Goal: Transaction & Acquisition: Purchase product/service

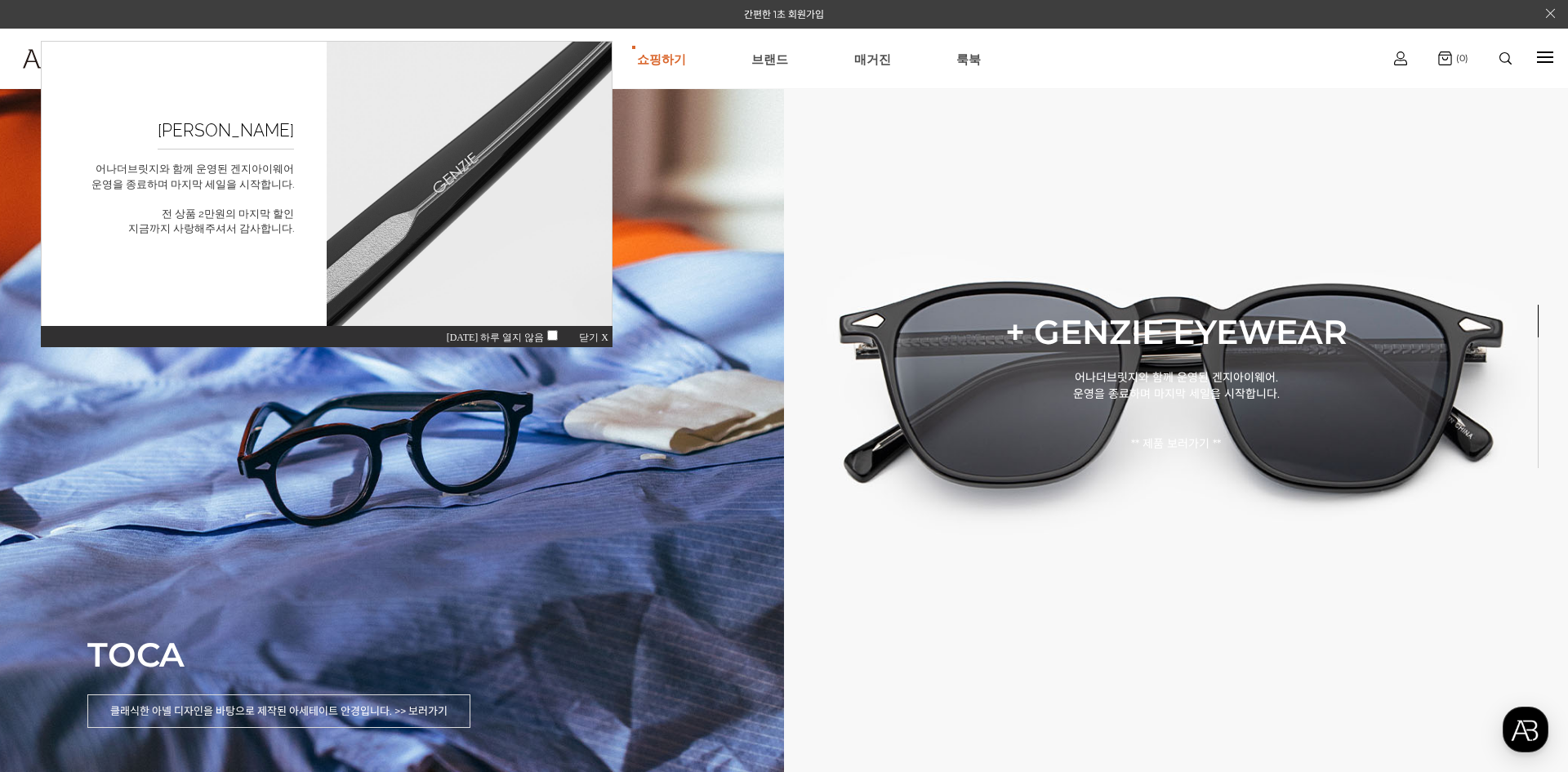
click at [543, 337] on span "오늘 하루 열지 않음" at bounding box center [504, 337] width 116 height 11
click at [580, 334] on div "오늘 하루 열지 않음 닫기 X" at bounding box center [328, 336] width 571 height 22
click at [589, 332] on div "오늘 하루 열지 않음 닫기 X" at bounding box center [328, 336] width 571 height 22
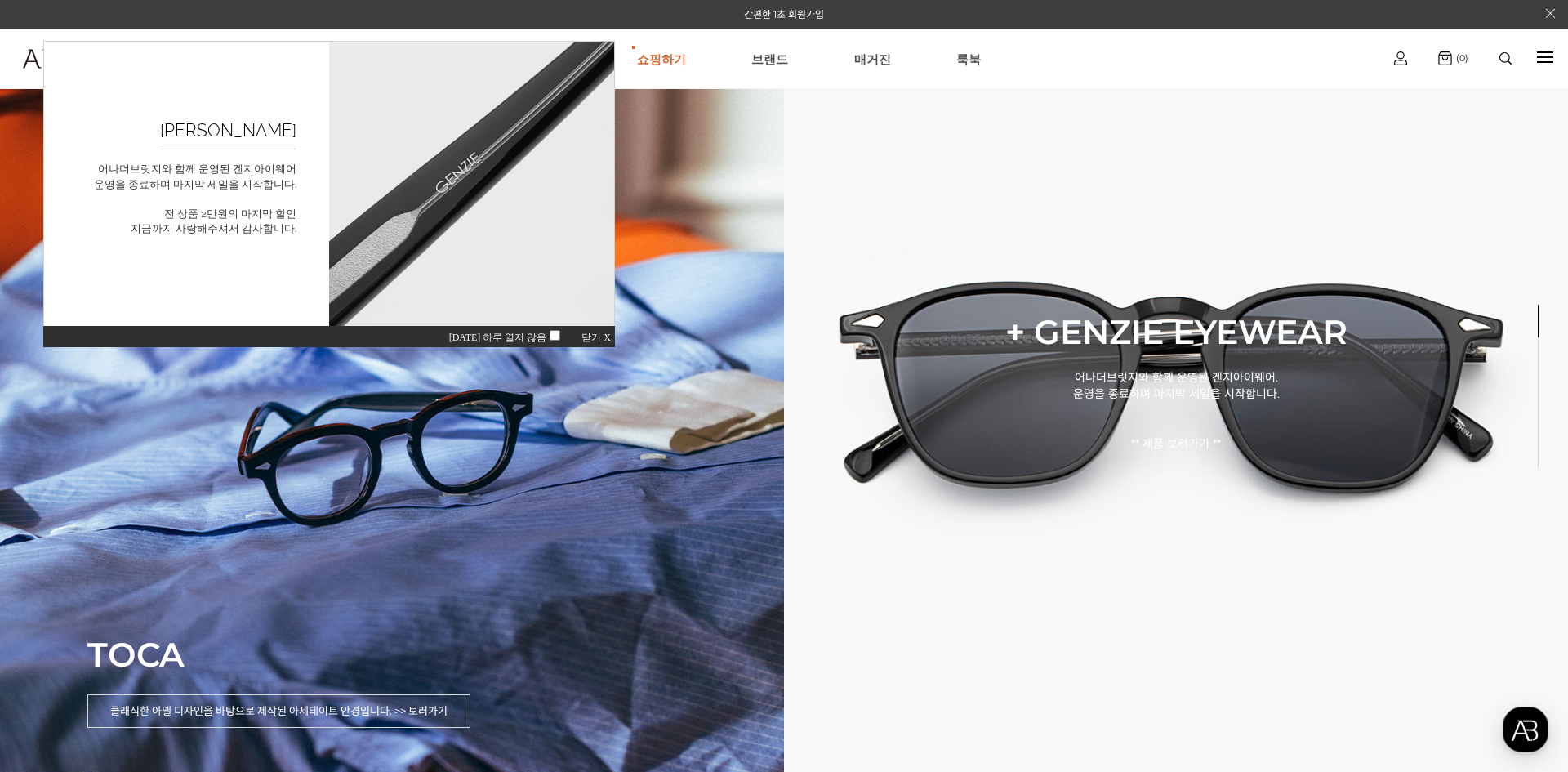
click at [594, 332] on div "오늘 하루 열지 않음 닫기 X" at bounding box center [329, 336] width 571 height 22
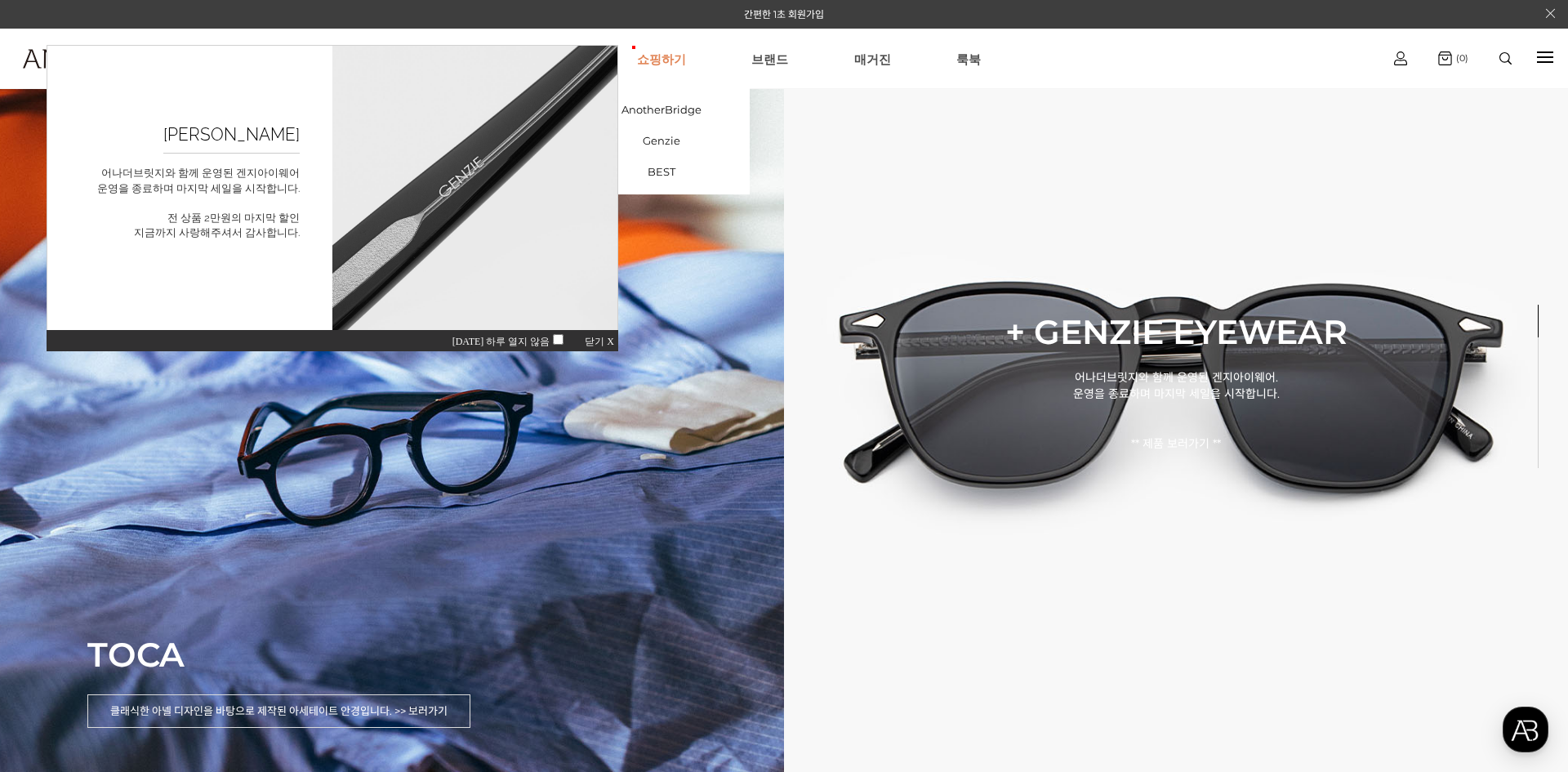
click at [674, 48] on link "쇼핑하기" at bounding box center [662, 59] width 49 height 59
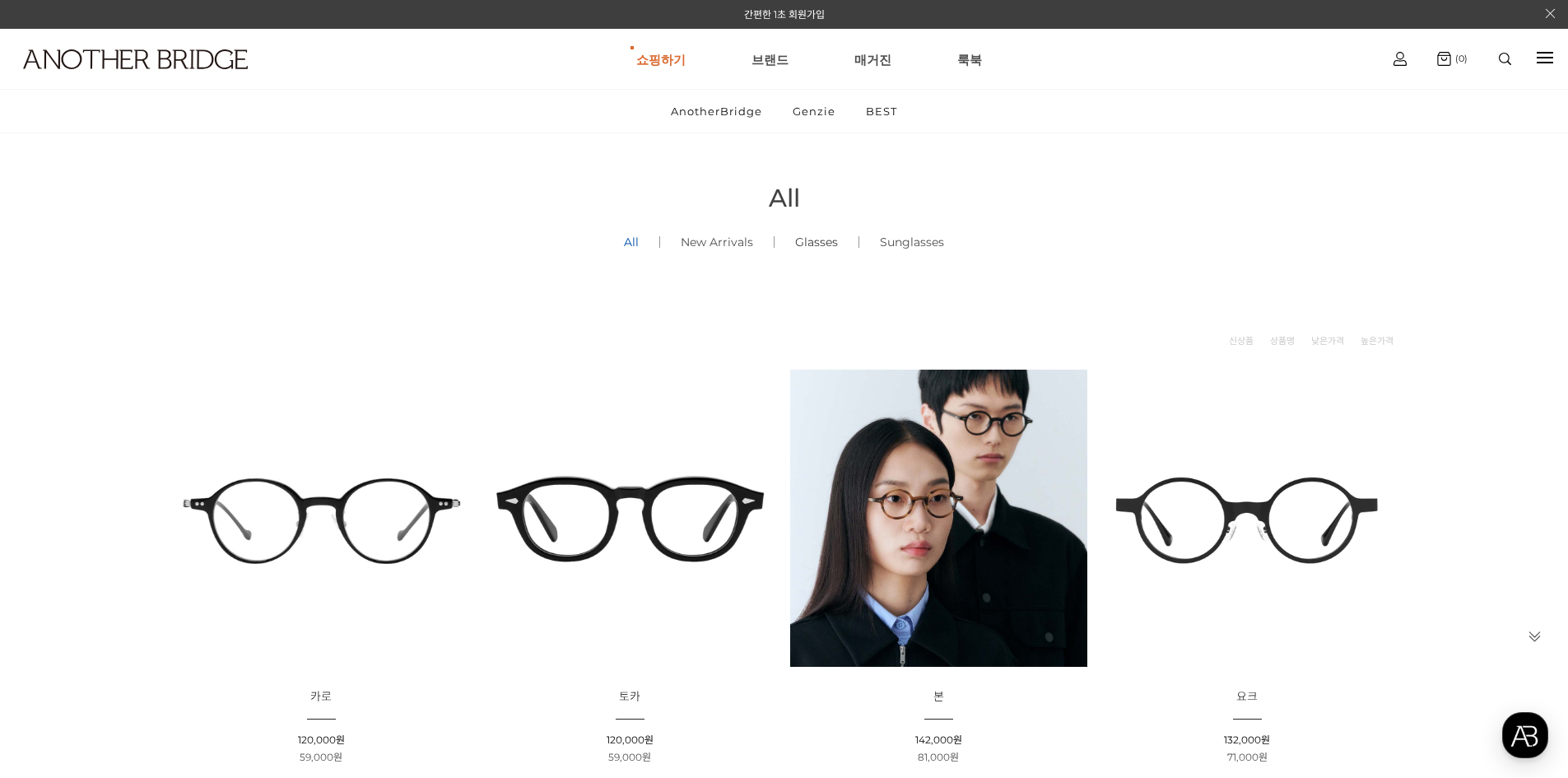
click at [835, 242] on link "Glasses ()" at bounding box center [817, 242] width 84 height 56
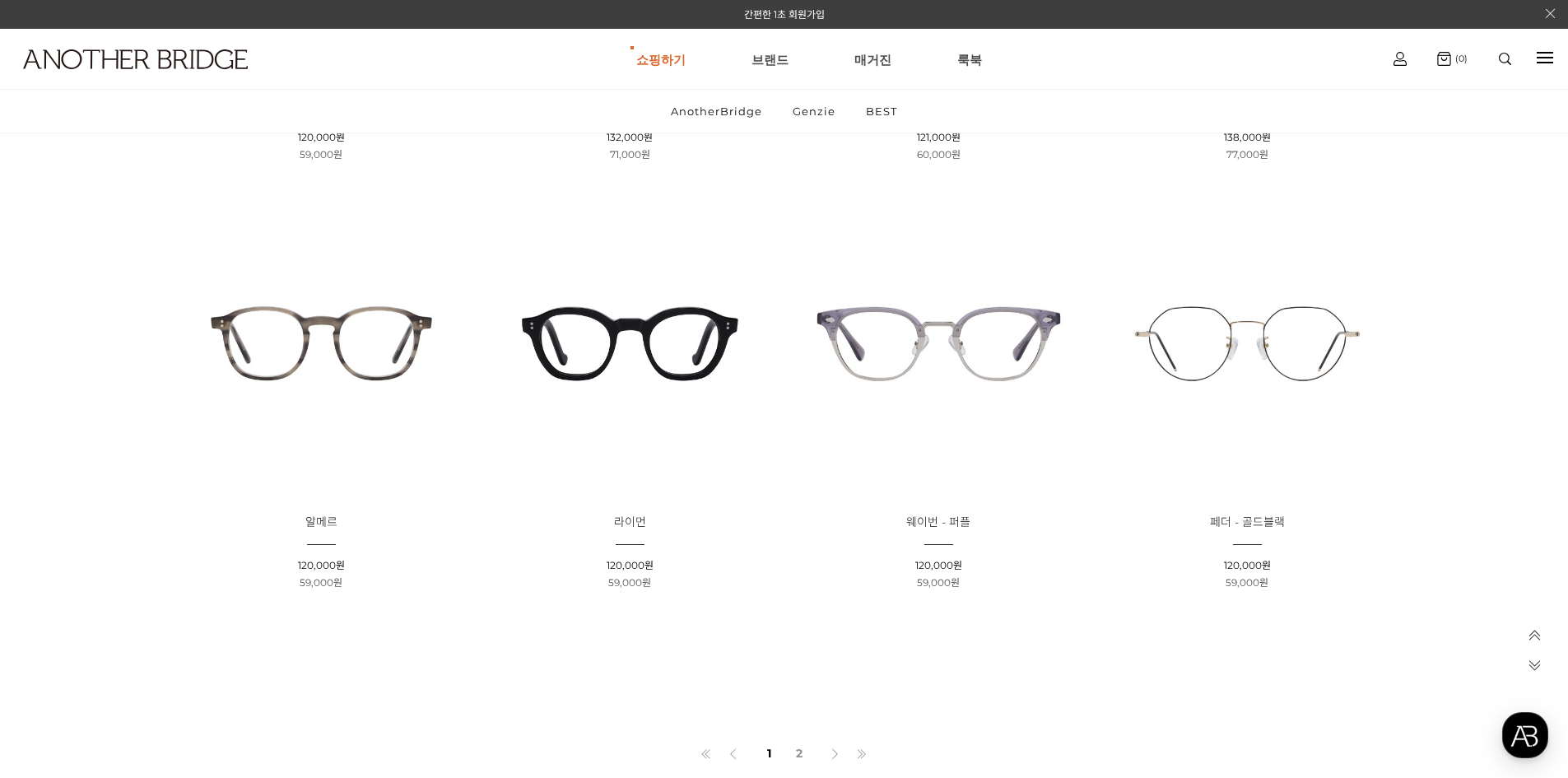
scroll to position [1018, 0]
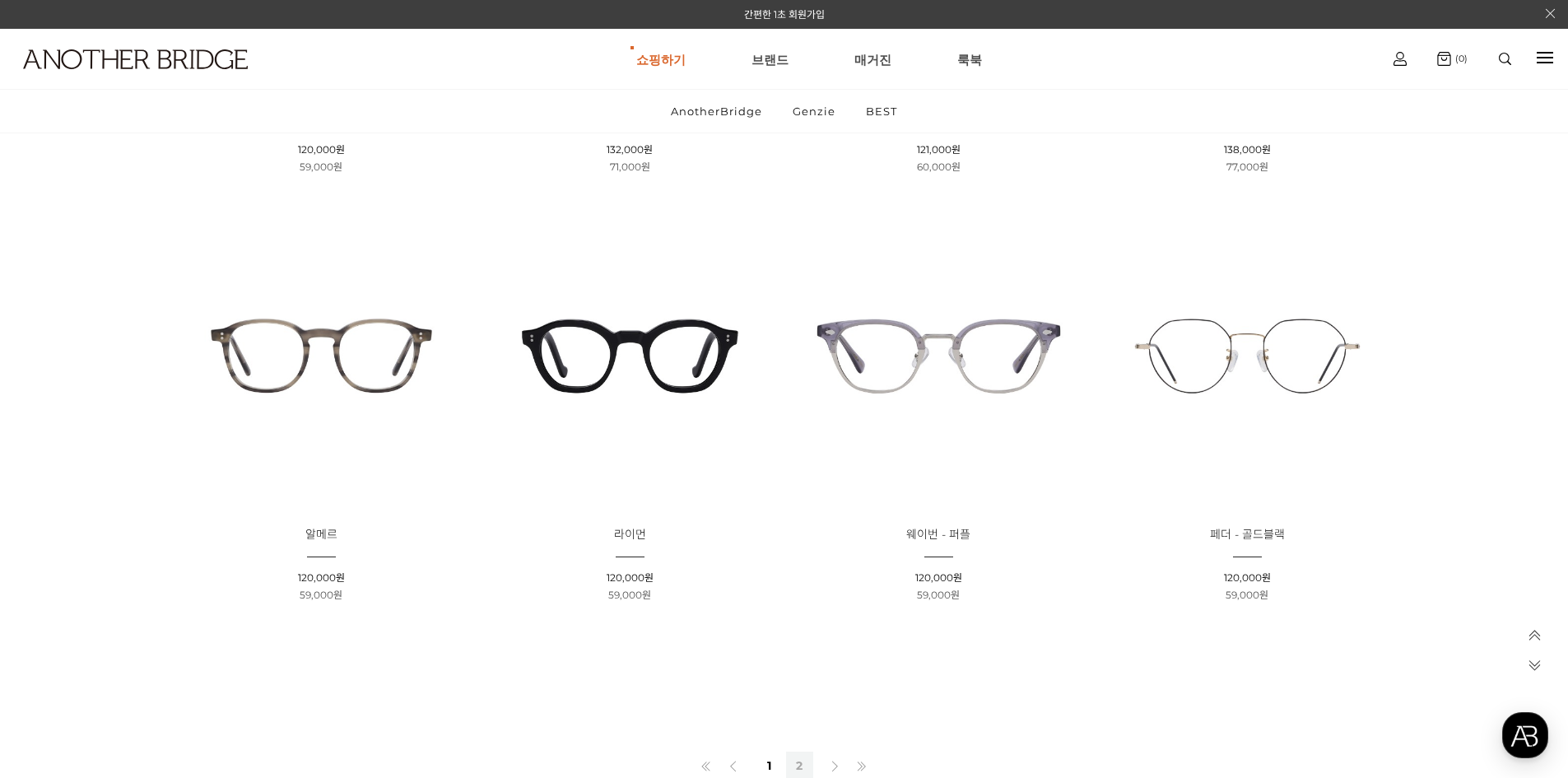
click at [797, 760] on link "2" at bounding box center [799, 765] width 27 height 28
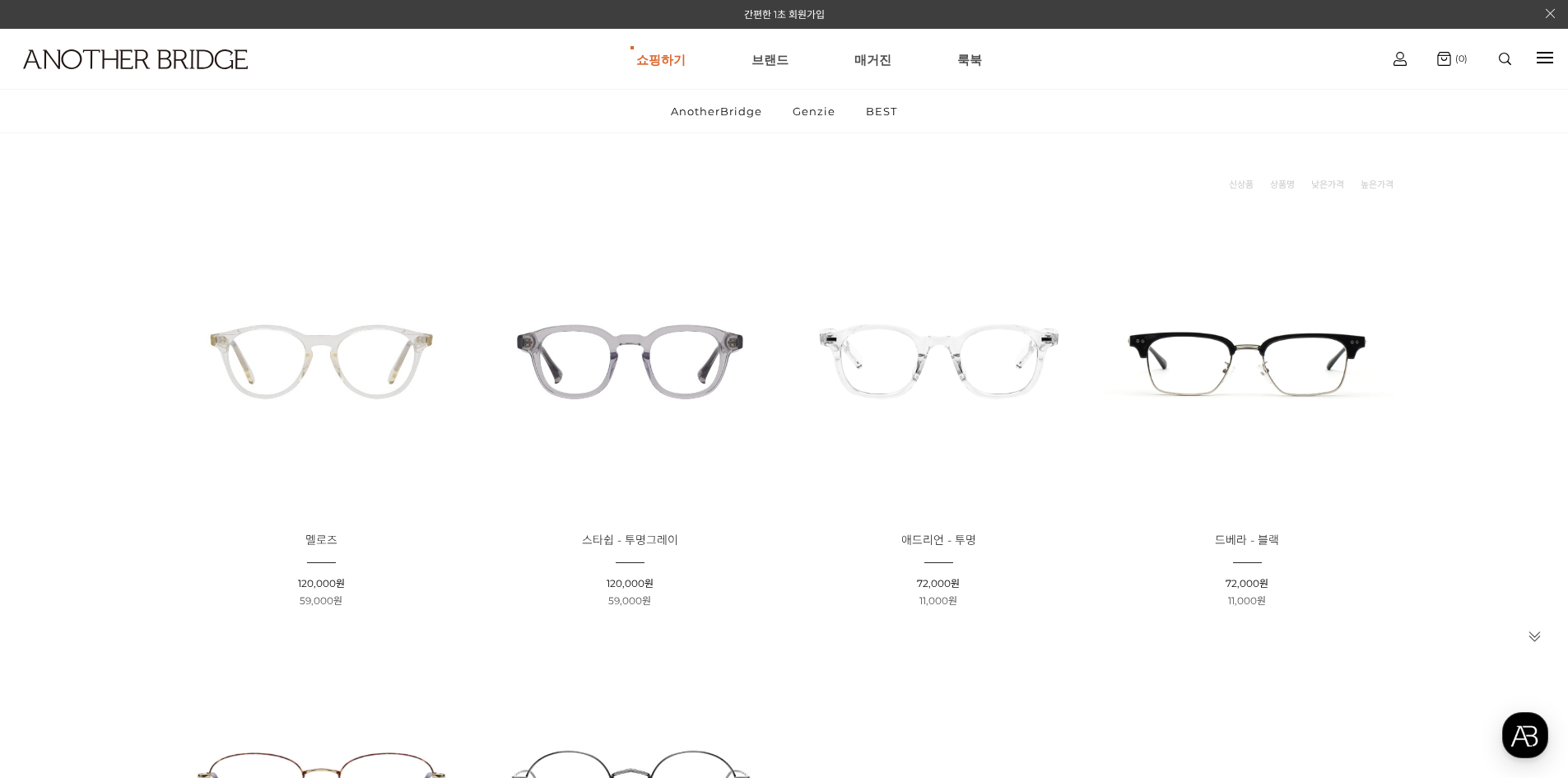
scroll to position [247, 0]
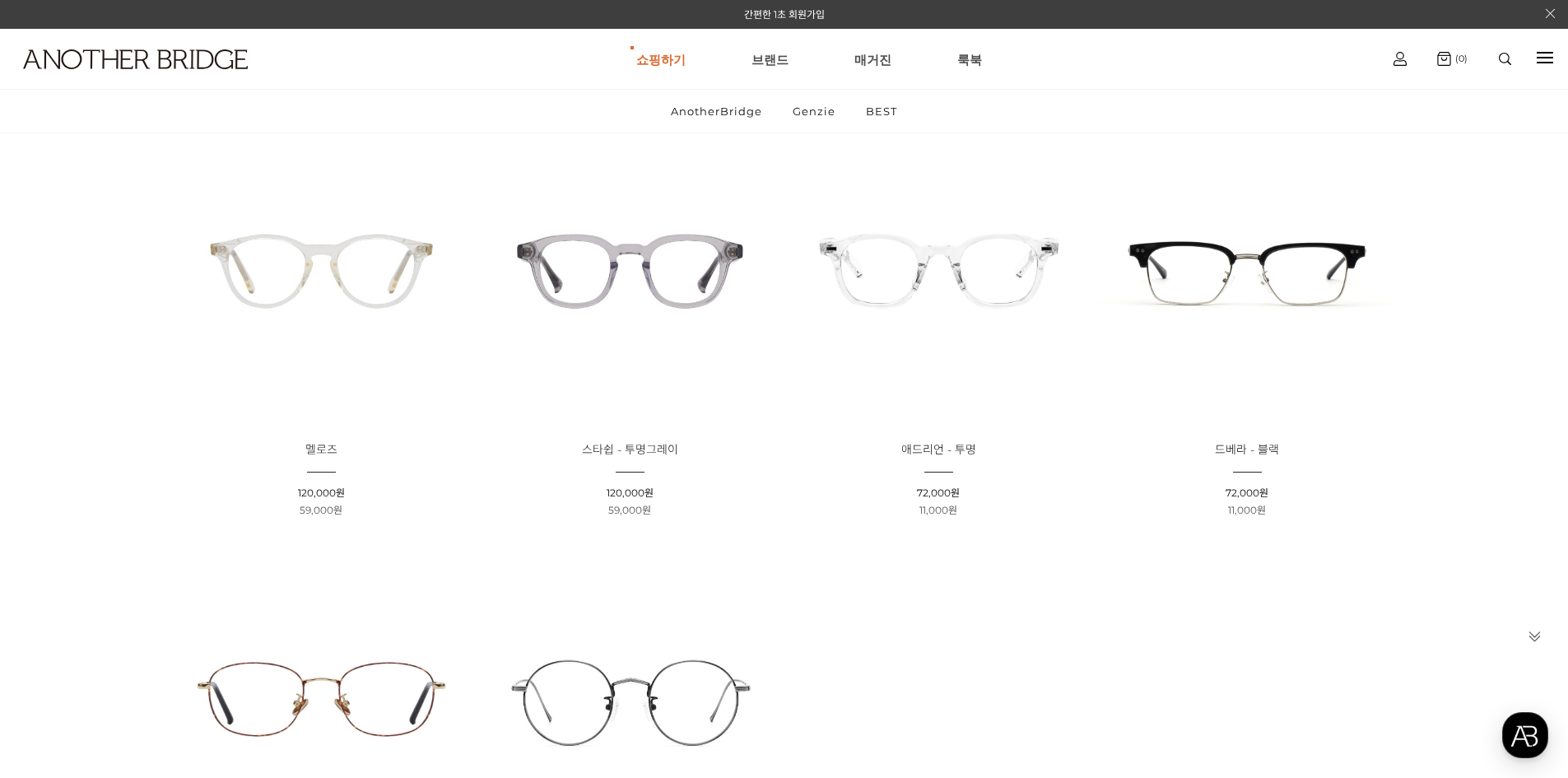
click at [1264, 453] on span "드베라 - 블랙" at bounding box center [1247, 449] width 64 height 15
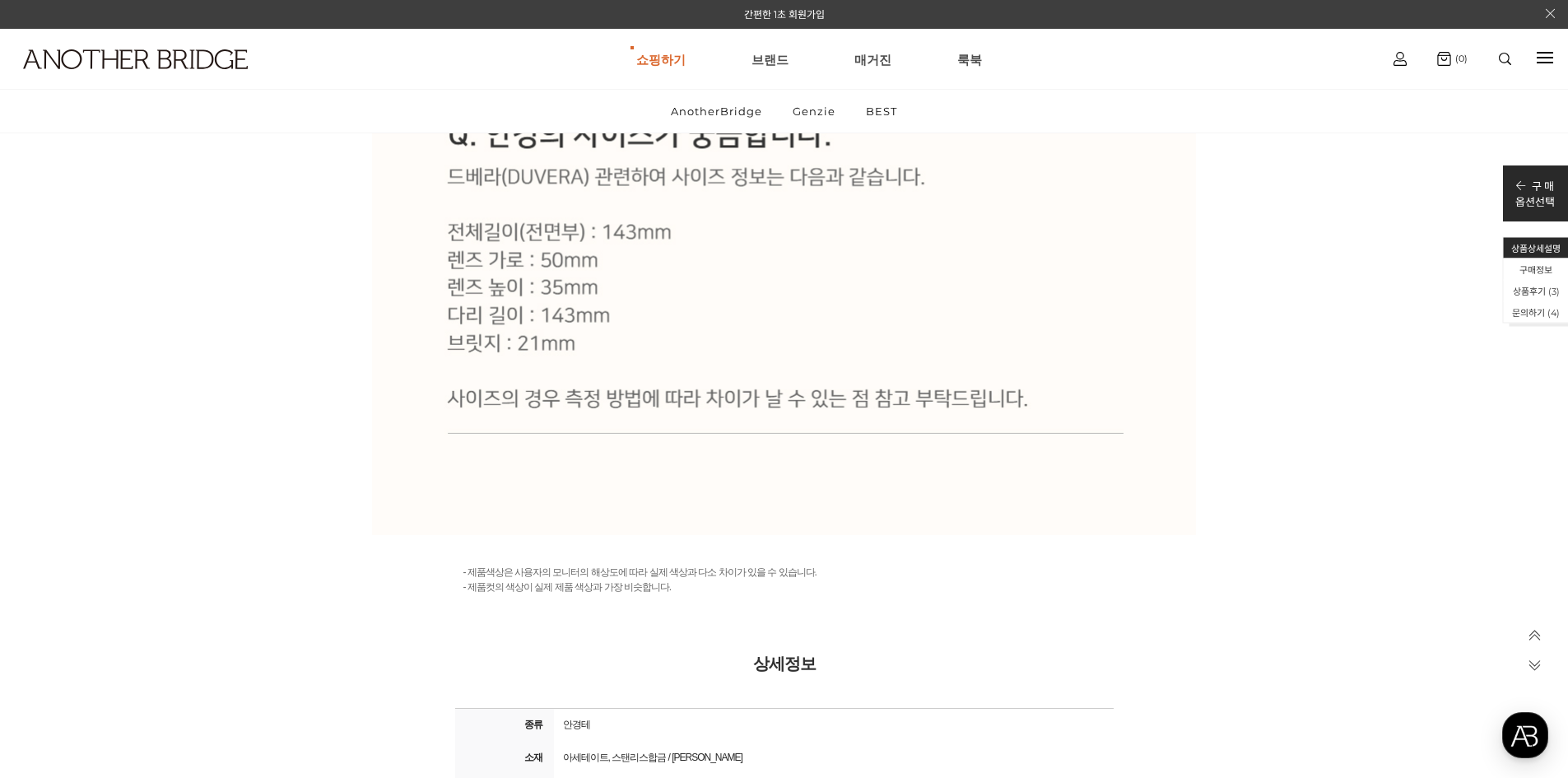
scroll to position [22630, 0]
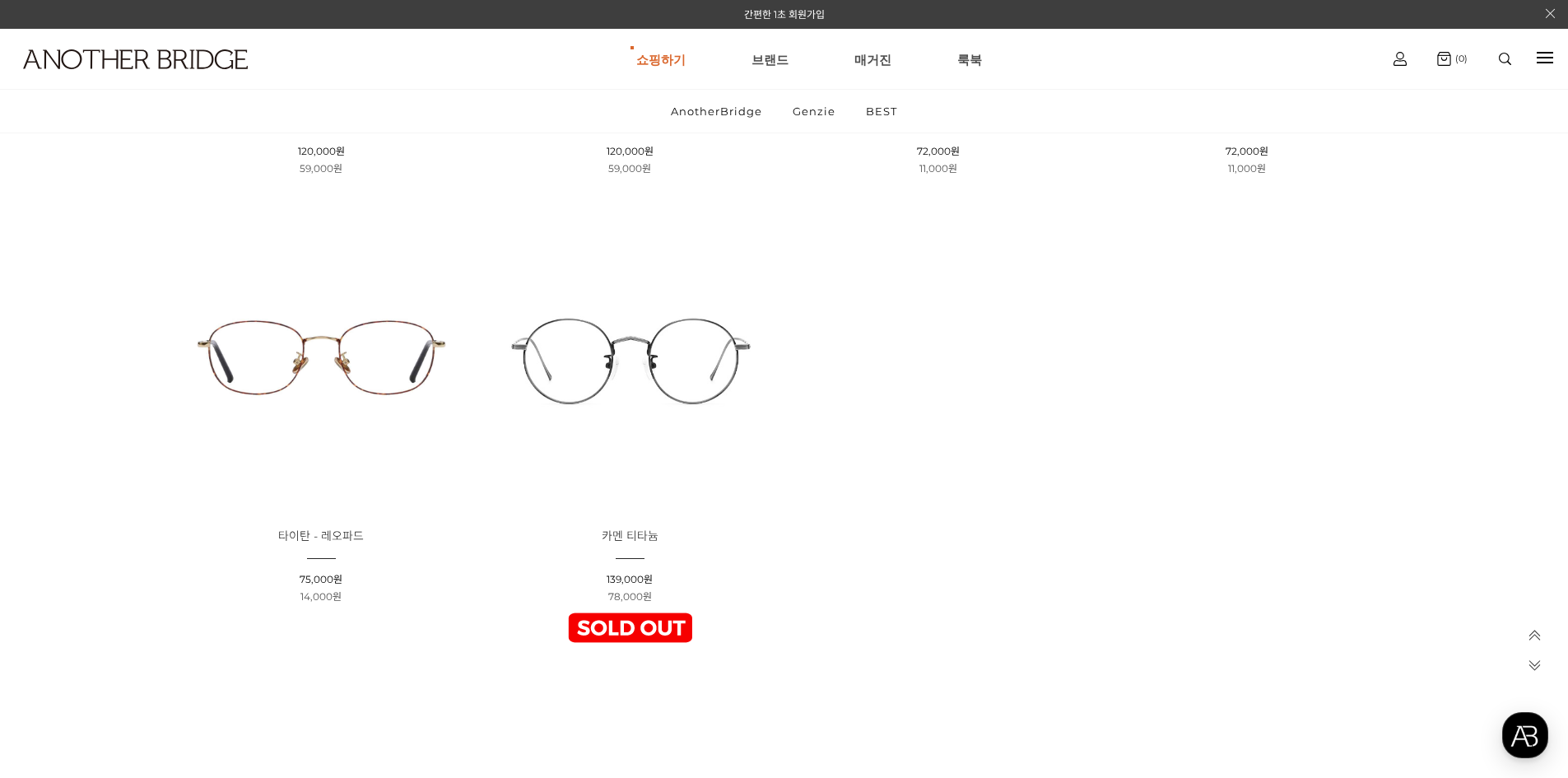
scroll to position [329, 0]
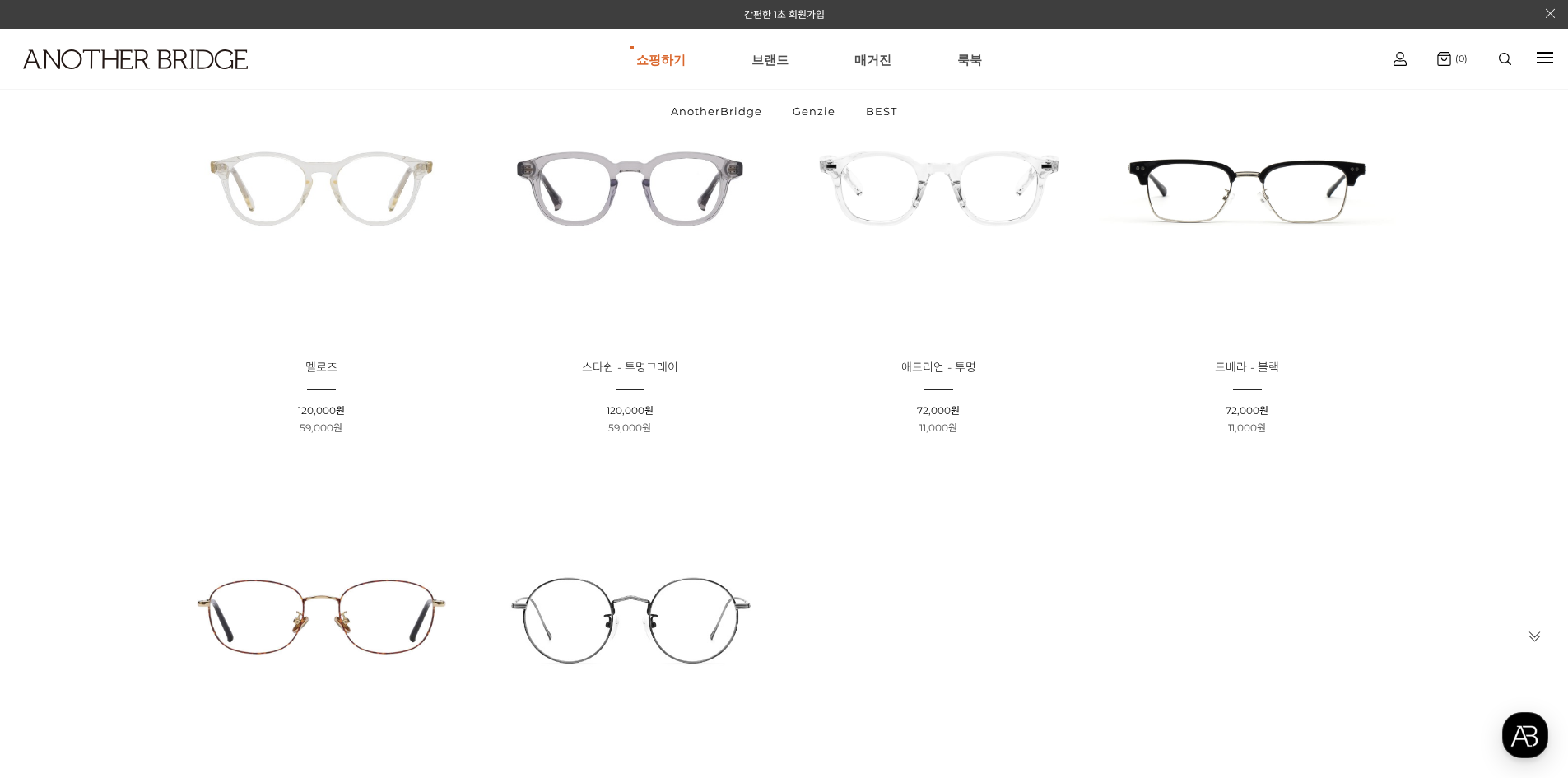
click at [1256, 298] on img at bounding box center [1247, 189] width 297 height 297
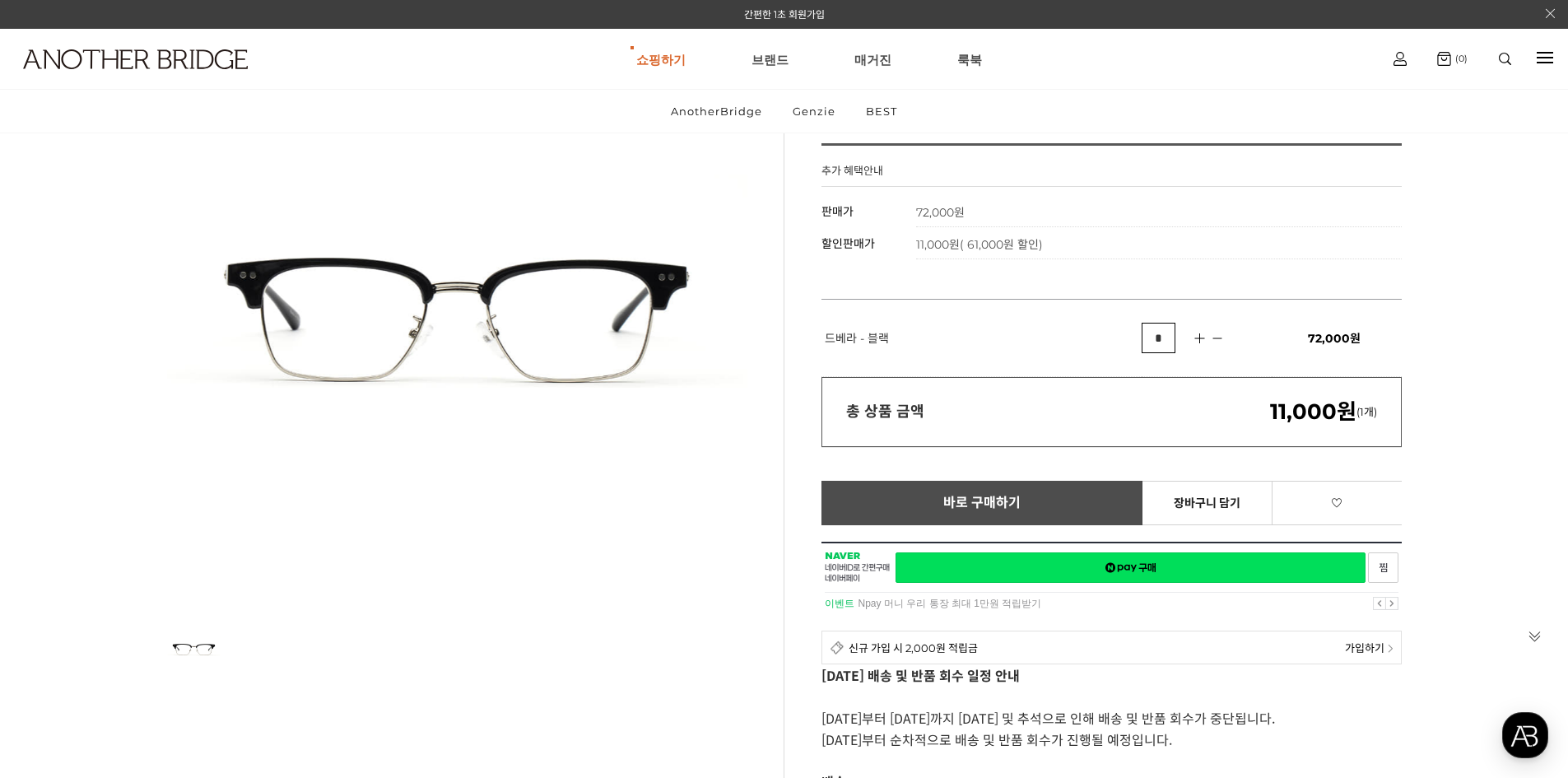
scroll to position [247, 0]
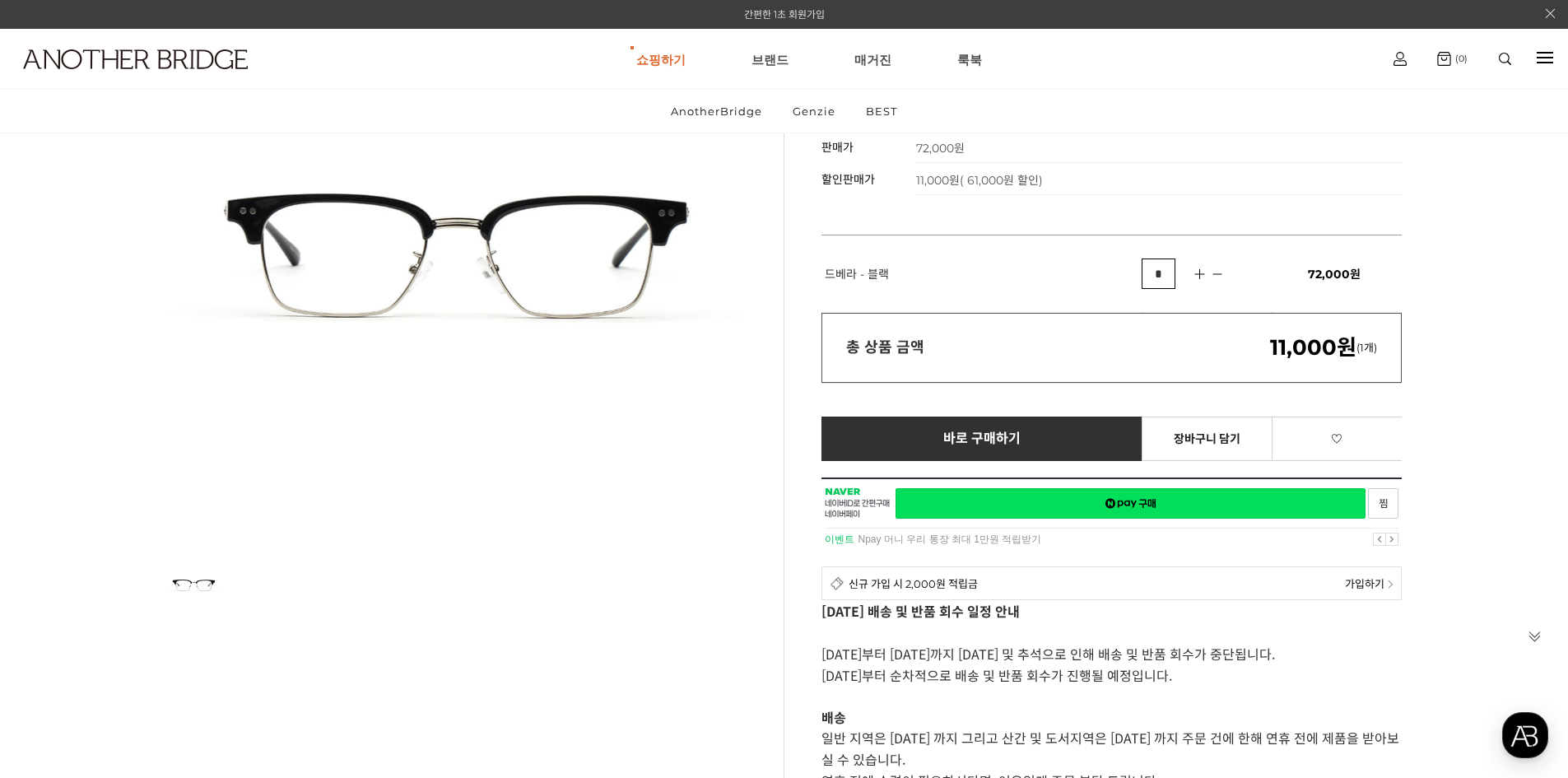
click at [768, 12] on link "간편한 1초 회원가입" at bounding box center [784, 15] width 81 height 12
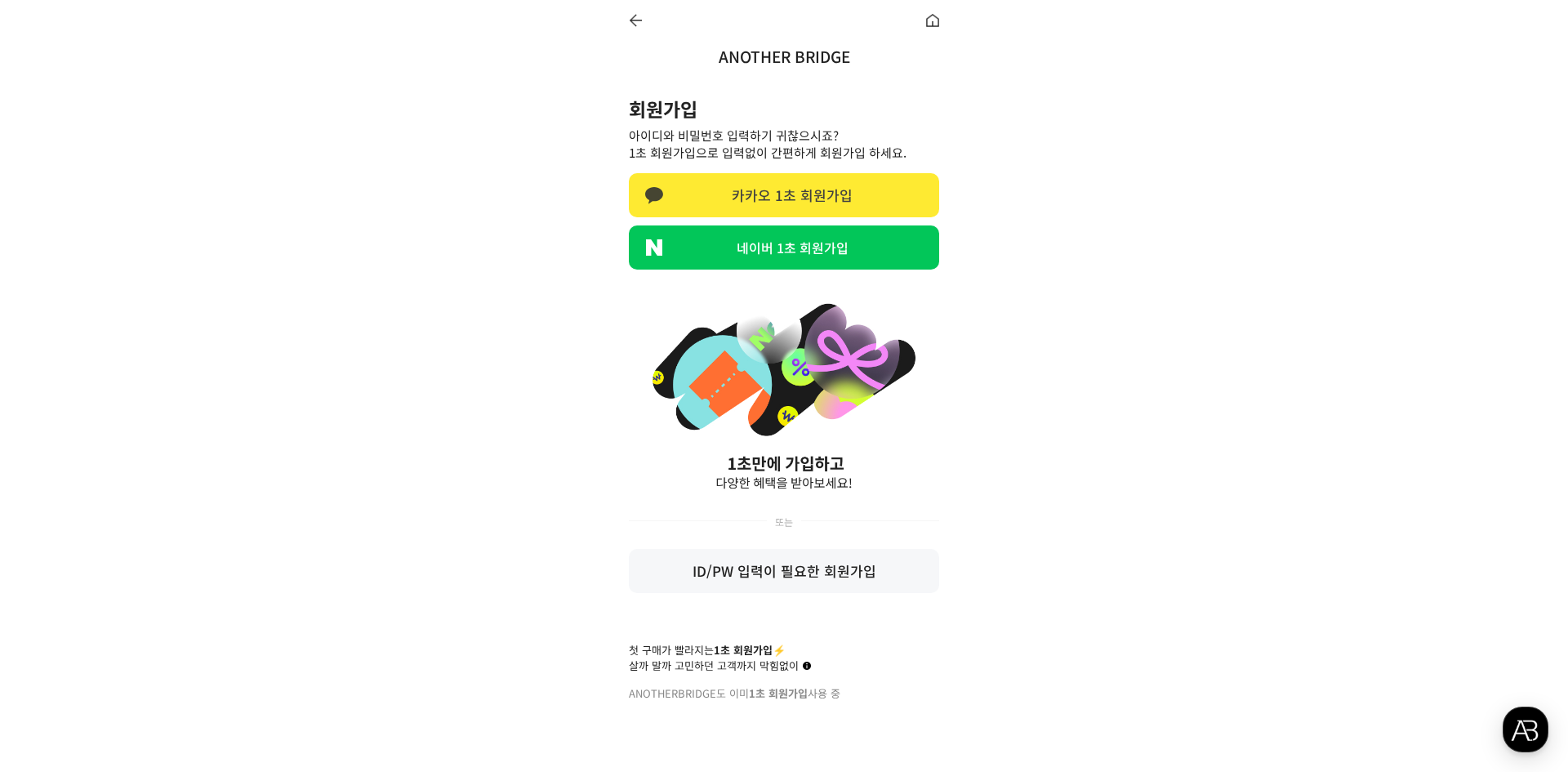
click at [774, 197] on link "카카오 1초 회원가입" at bounding box center [784, 196] width 310 height 44
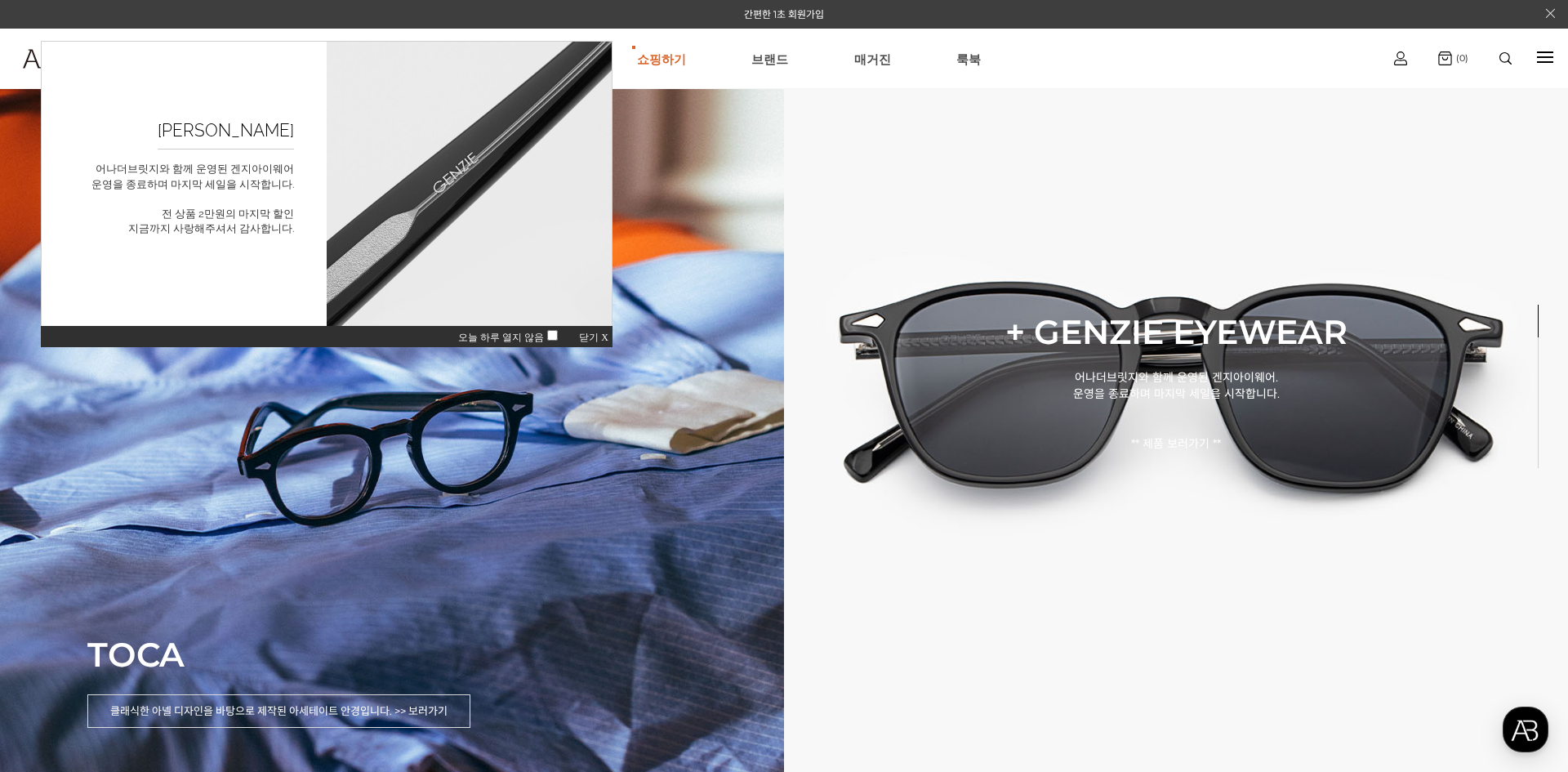
click at [592, 340] on span "닫기 X" at bounding box center [594, 337] width 30 height 11
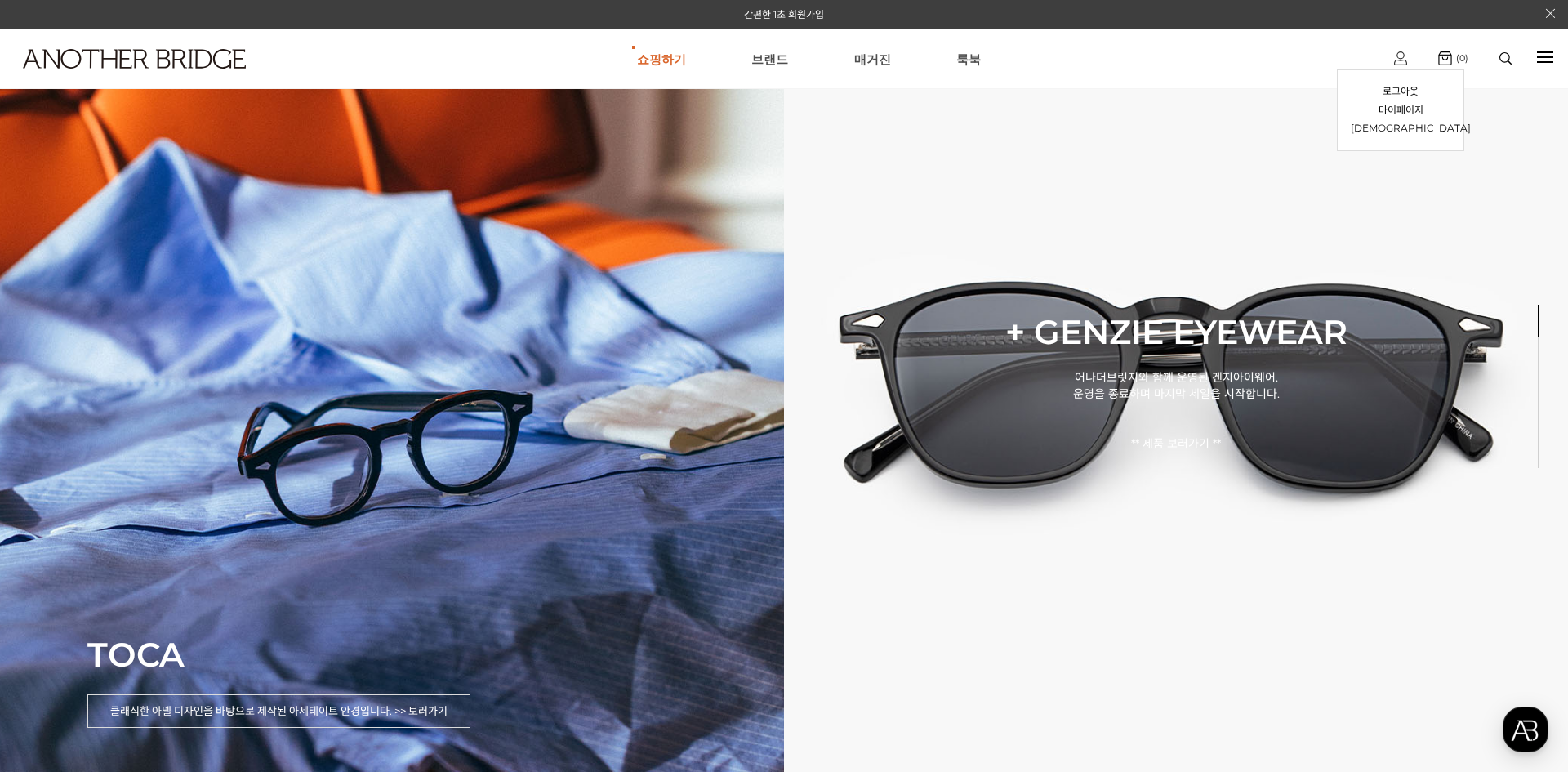
click at [1400, 60] on img at bounding box center [1400, 59] width 13 height 14
click at [1402, 107] on link "마이페이지" at bounding box center [1400, 111] width 99 height 19
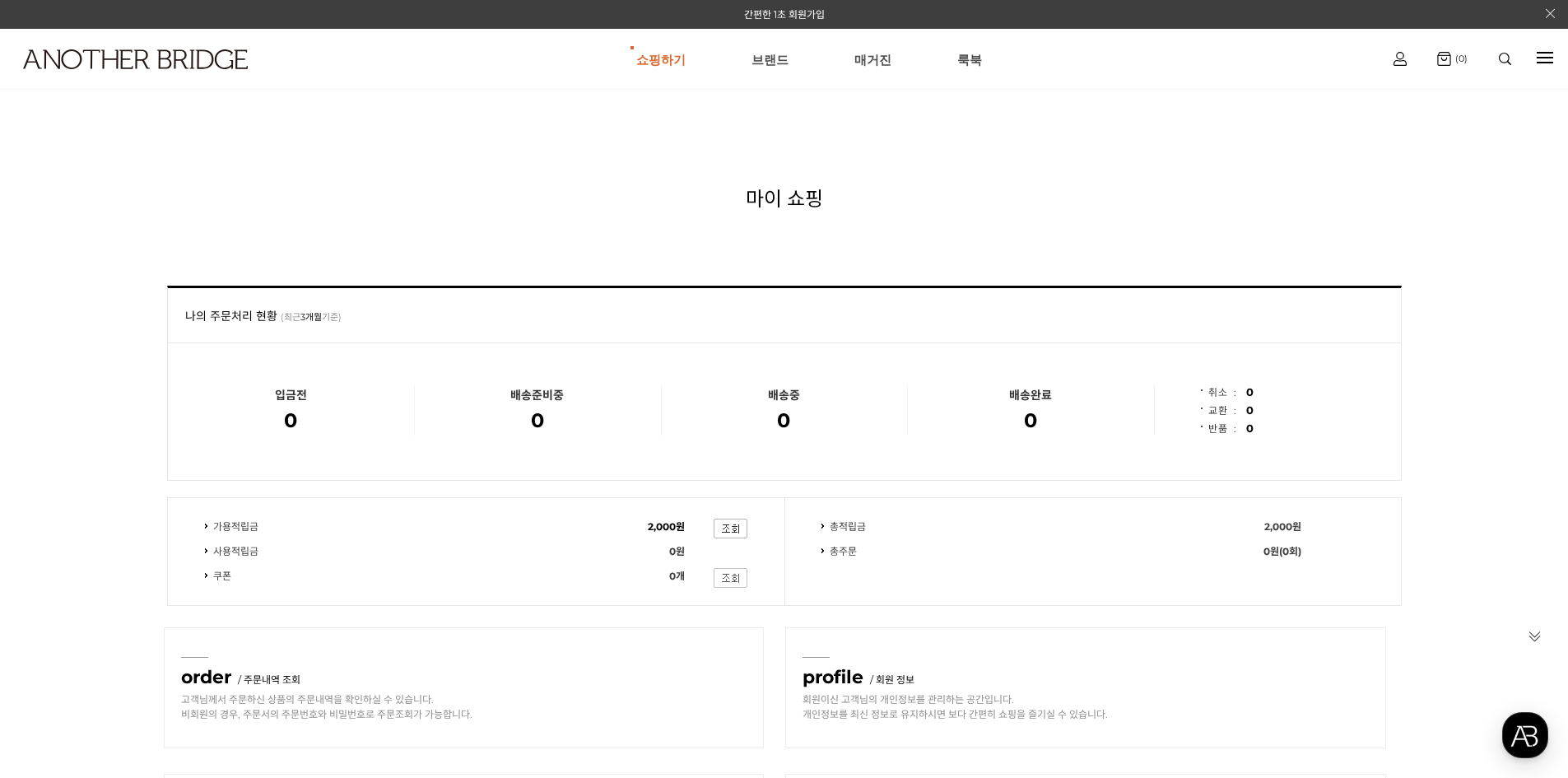
click at [733, 572] on img at bounding box center [730, 578] width 33 height 20
click at [164, 73] on link at bounding box center [126, 80] width 236 height 60
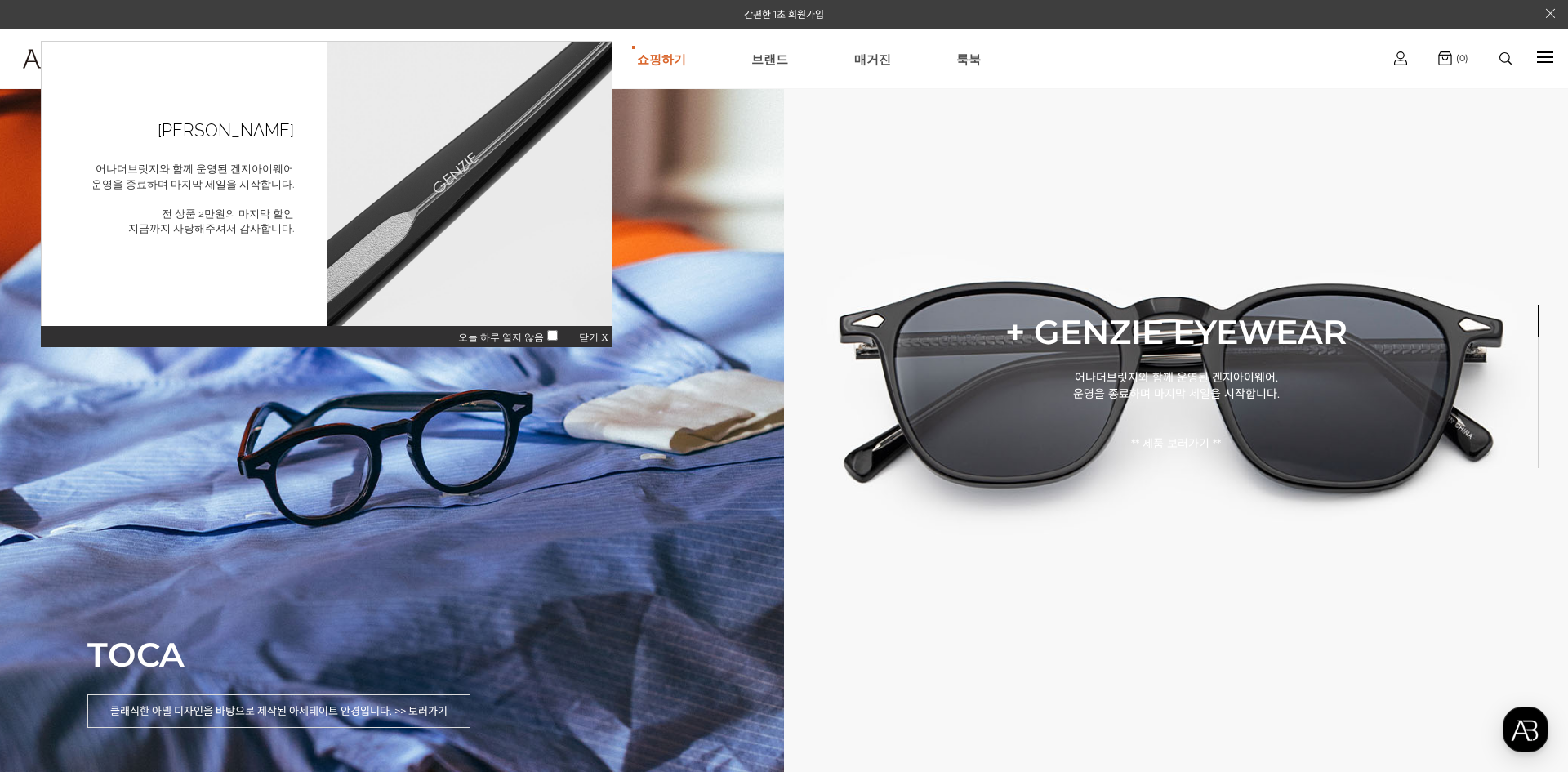
click at [582, 339] on span "닫기 X" at bounding box center [594, 337] width 30 height 11
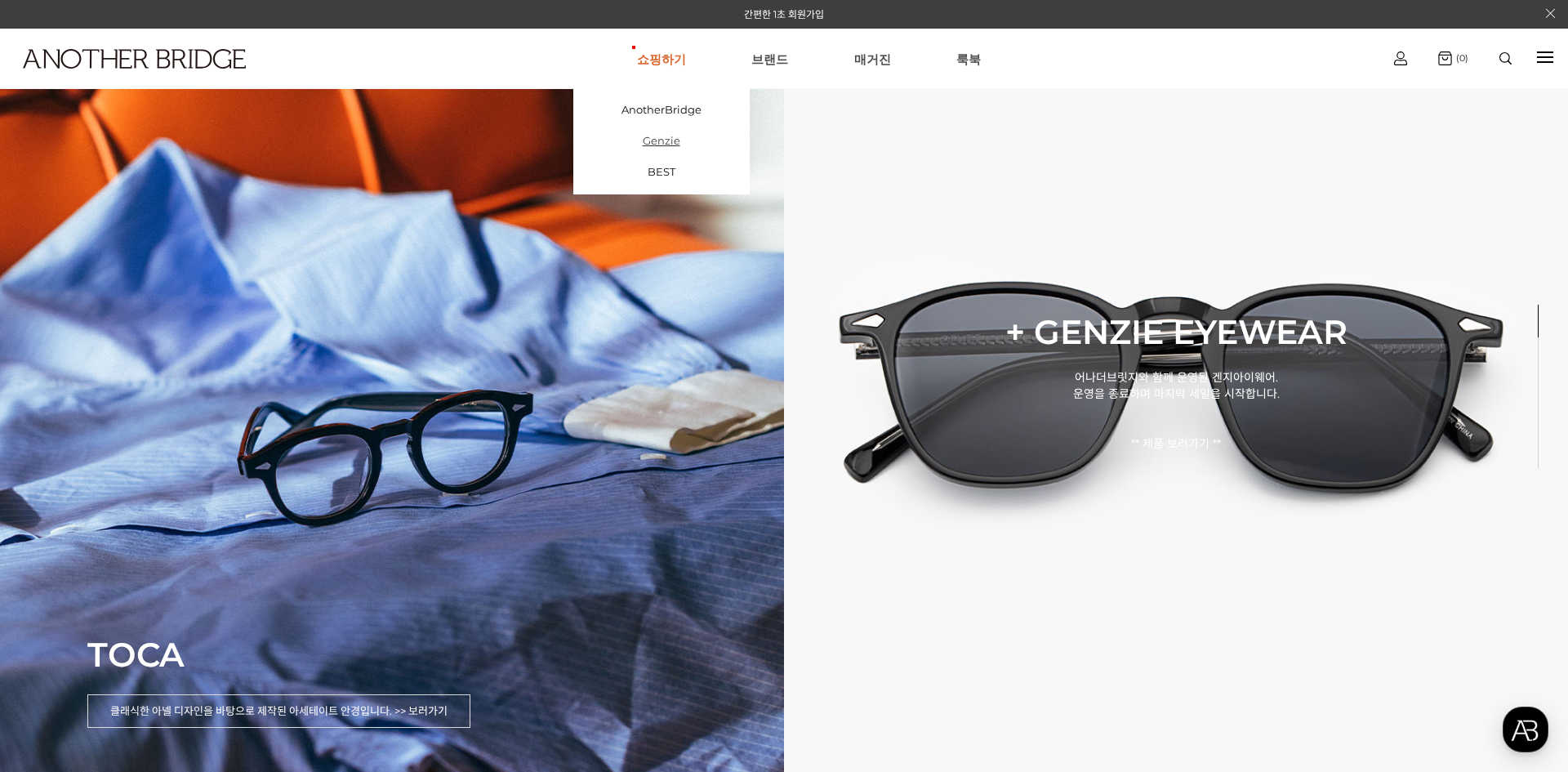
click at [668, 138] on link "Genzie" at bounding box center [661, 140] width 176 height 31
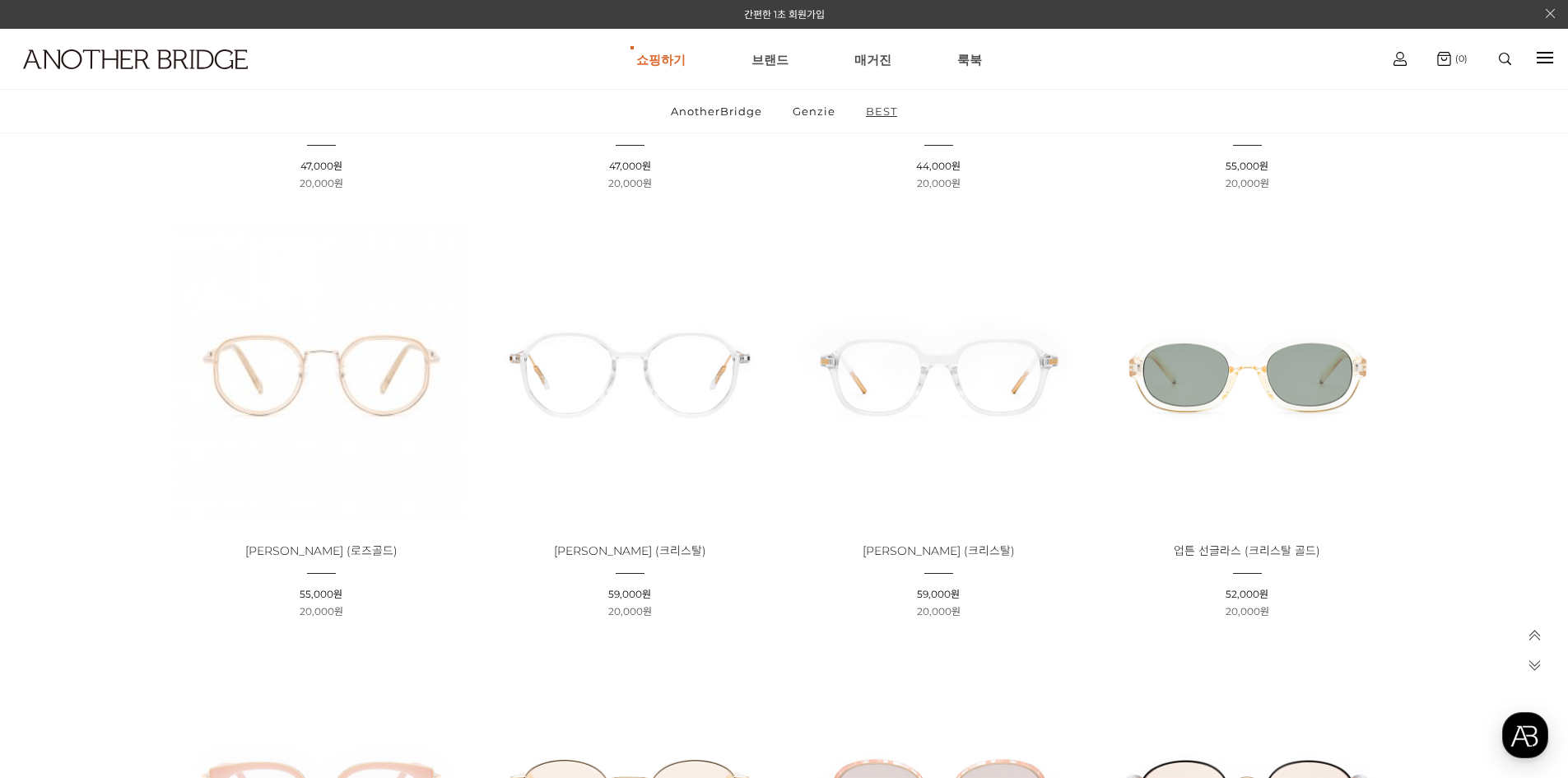
scroll to position [4240, 0]
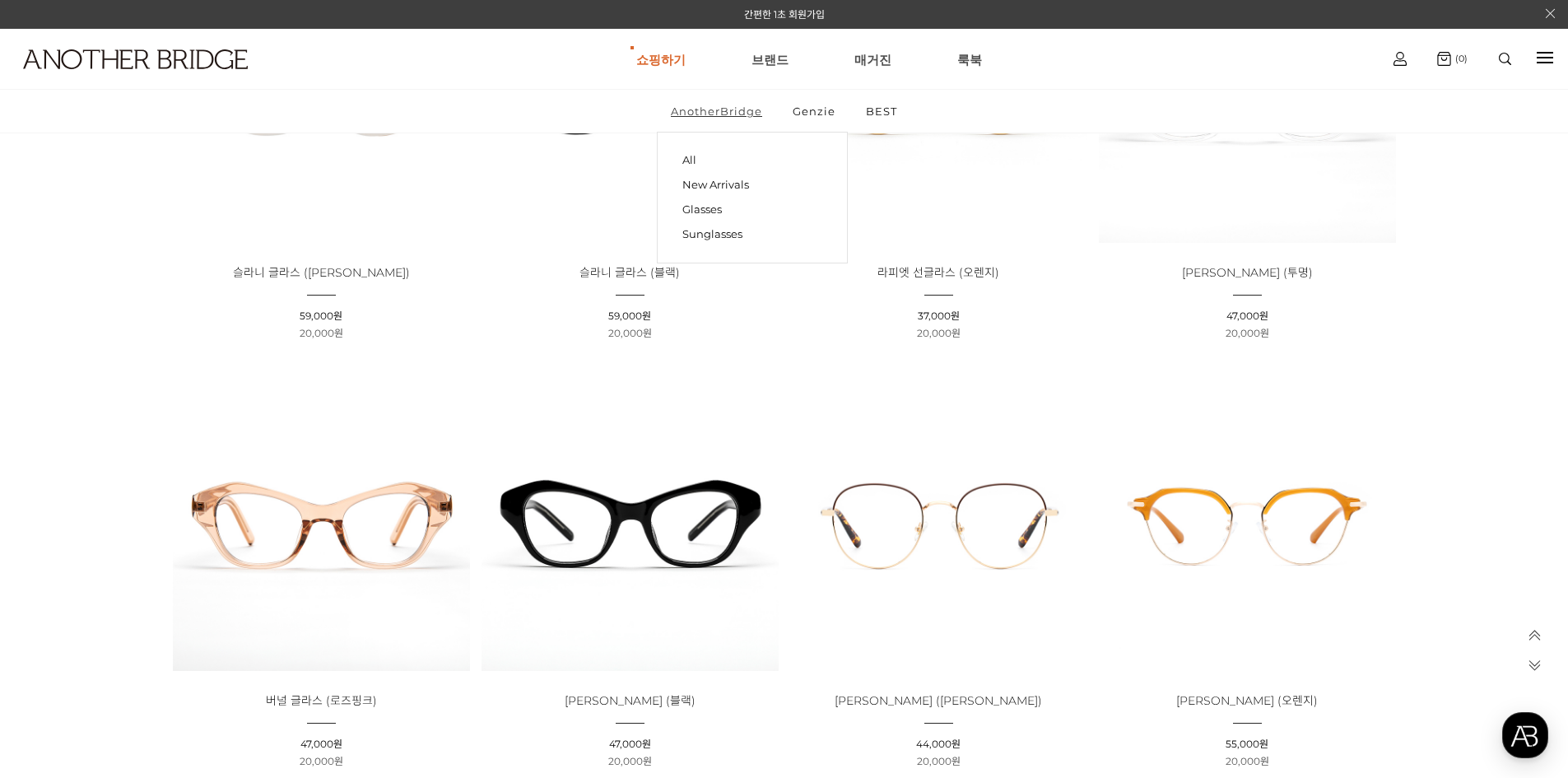
click at [739, 111] on link "AnotherBridge" at bounding box center [715, 111] width 119 height 43
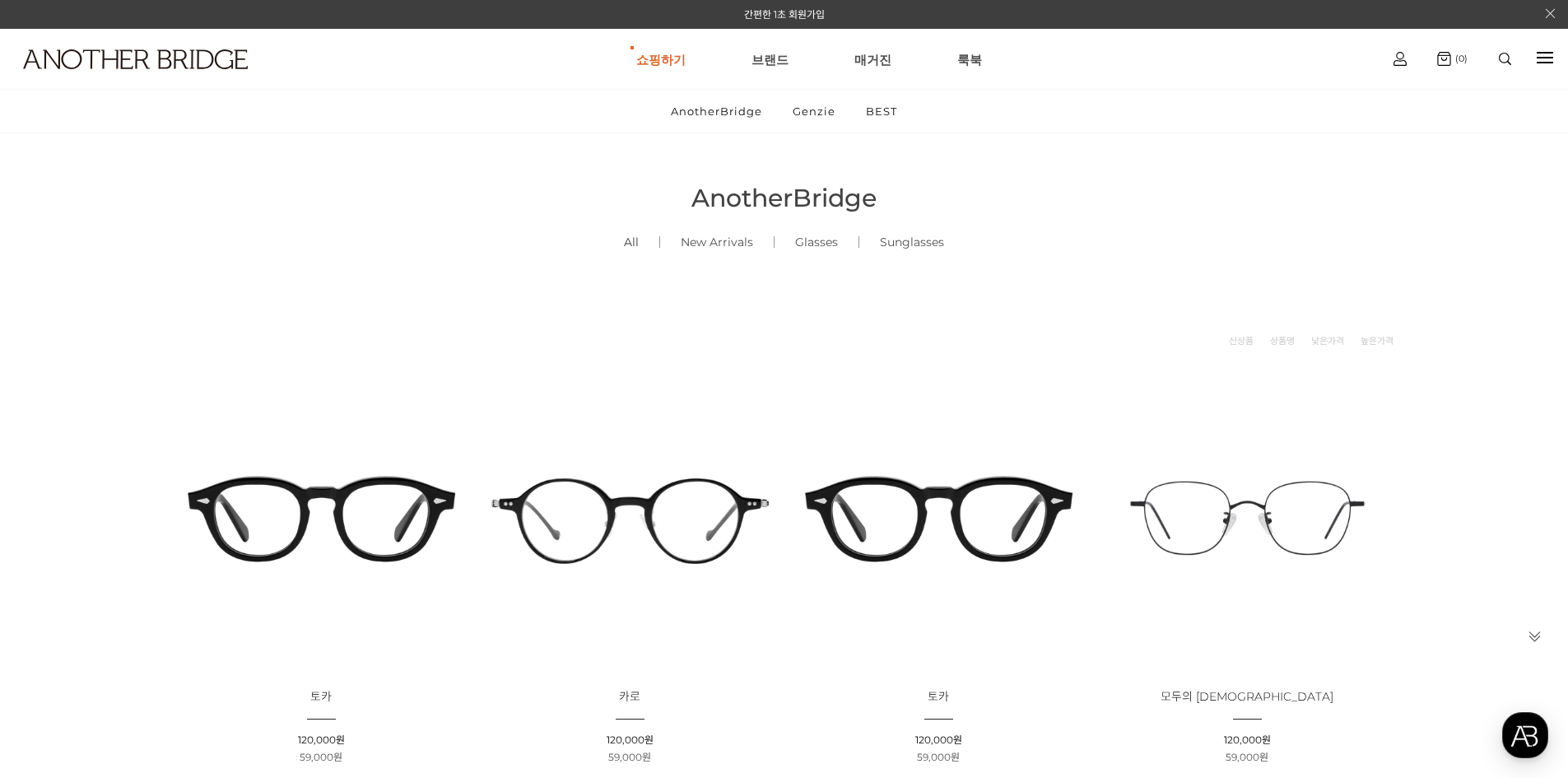
click at [632, 243] on link "All ()" at bounding box center [631, 242] width 56 height 56
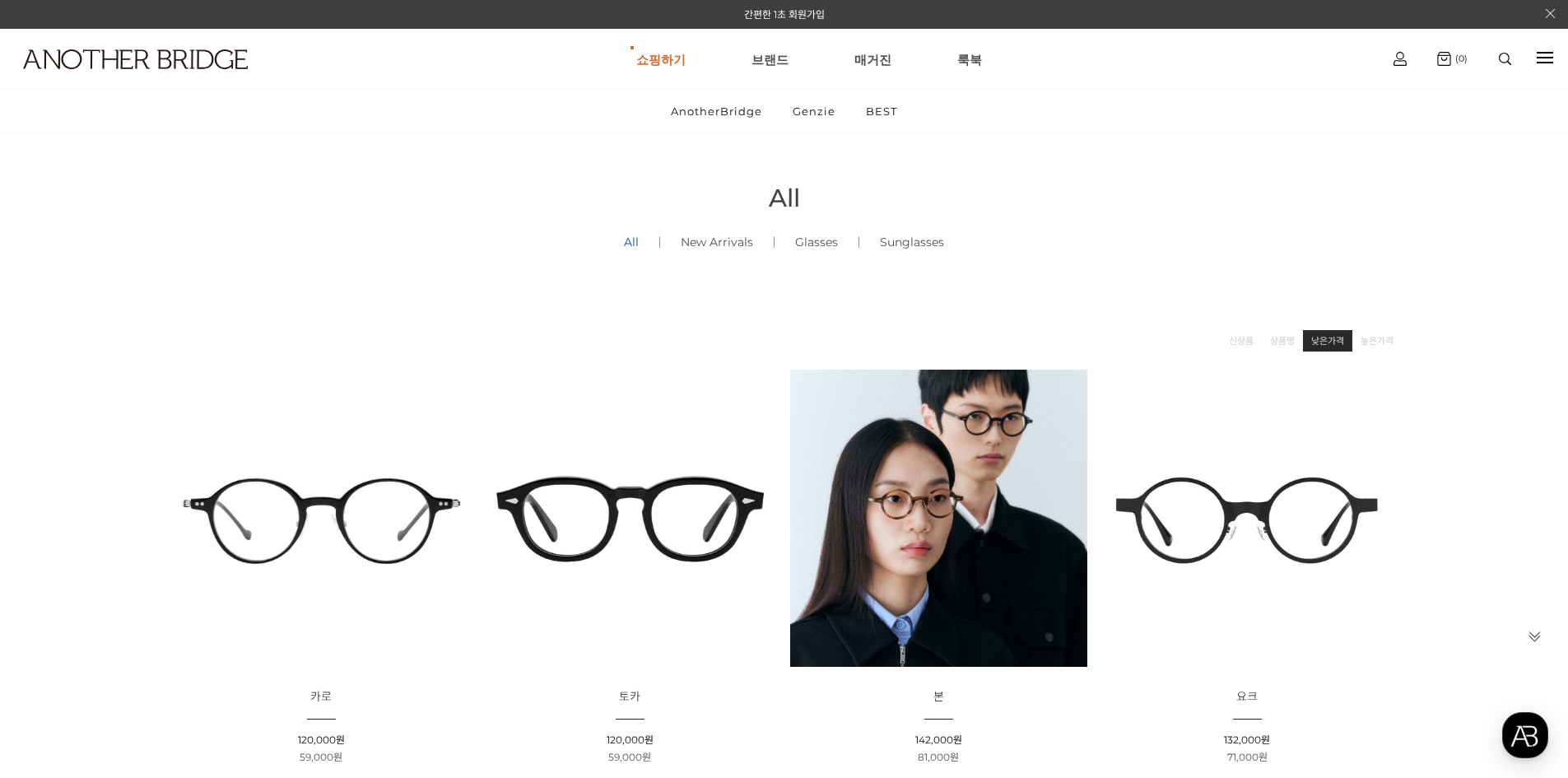
click at [1328, 346] on link "낮은가격" at bounding box center [1327, 340] width 33 height 16
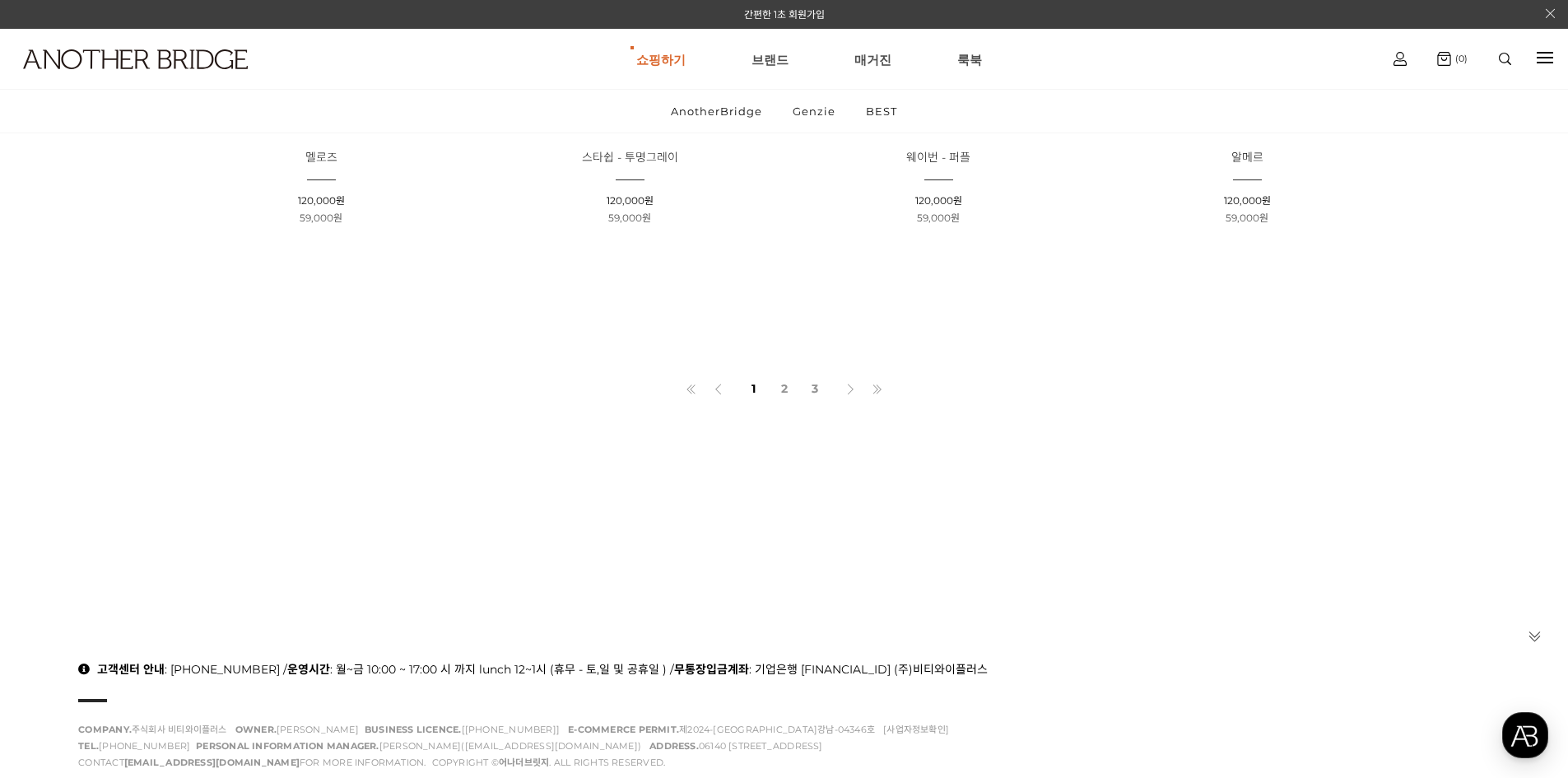
scroll to position [1399, 0]
click at [777, 379] on link "2" at bounding box center [784, 384] width 27 height 28
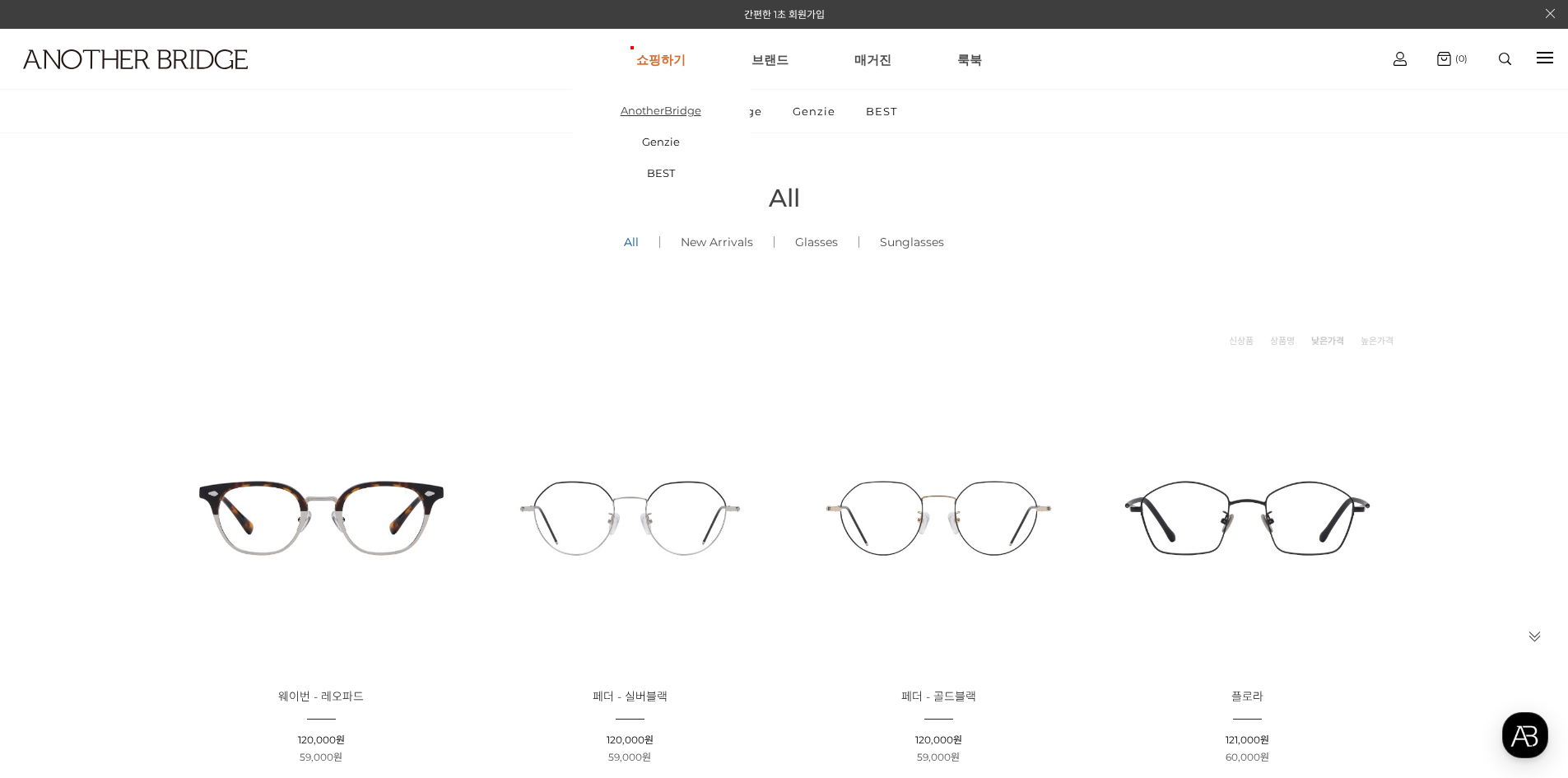
click at [666, 116] on link "AnotherBridge" at bounding box center [660, 110] width 177 height 31
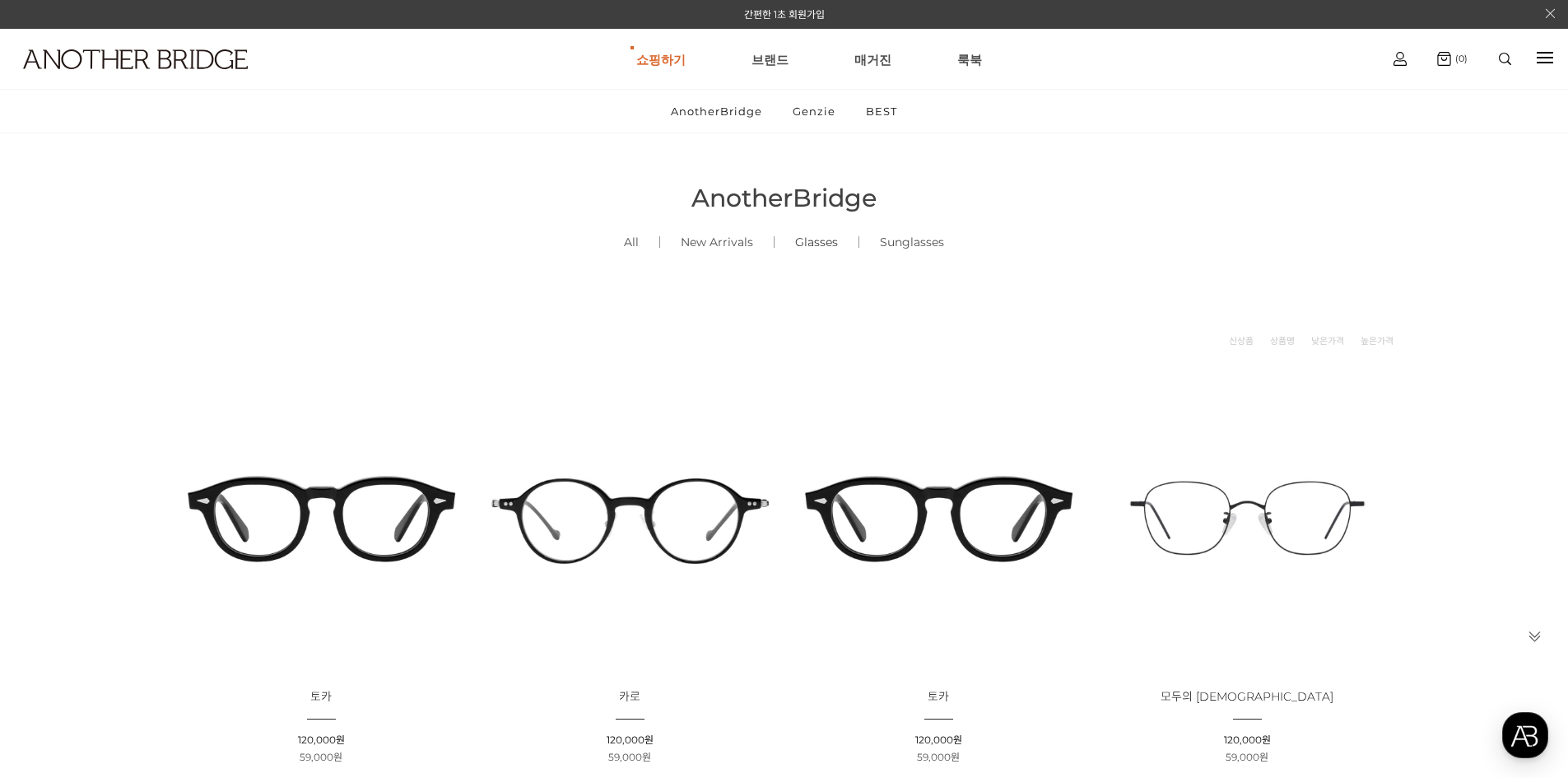
click at [829, 242] on link "Glasses ()" at bounding box center [817, 242] width 84 height 56
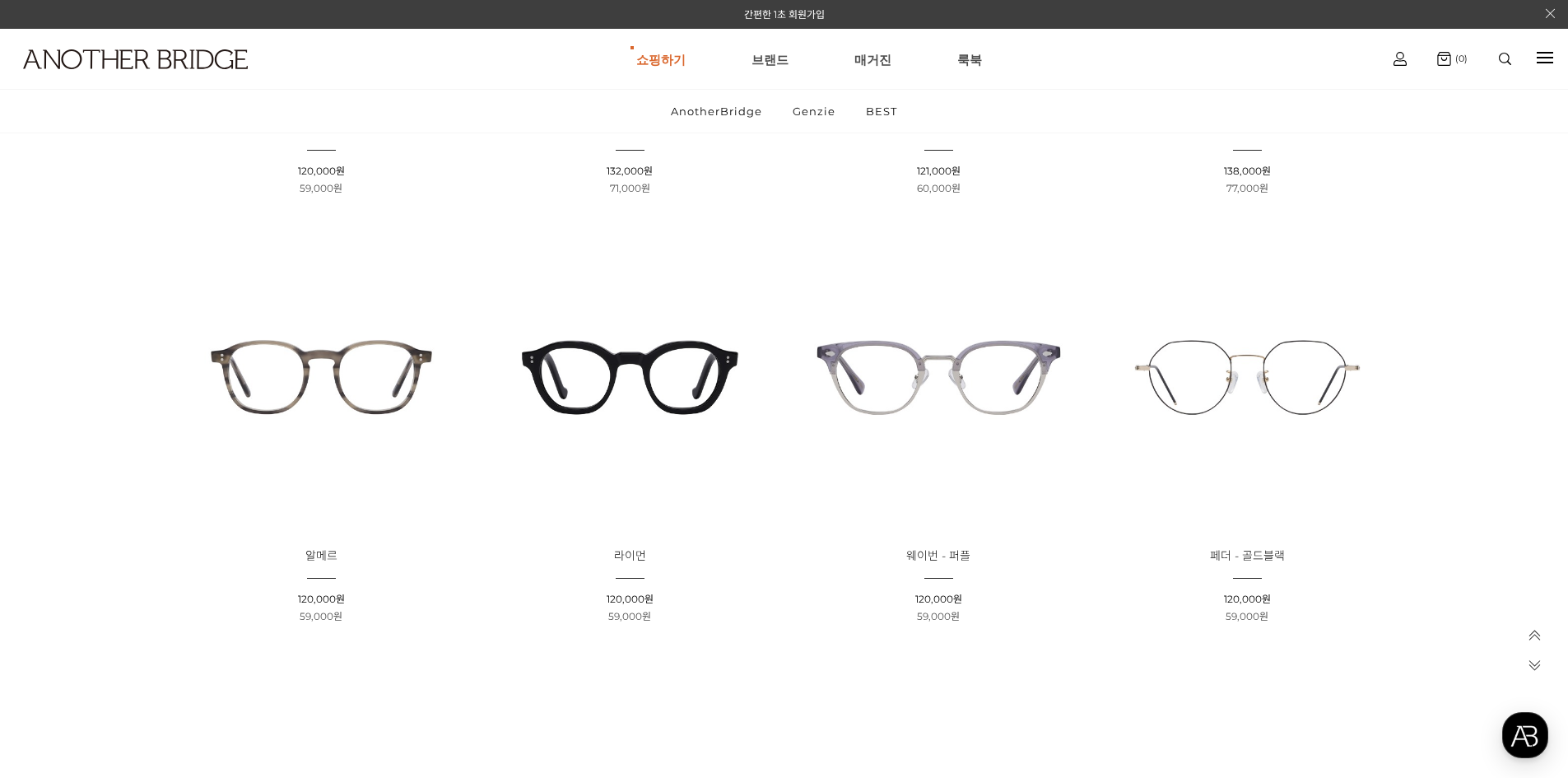
scroll to position [1235, 0]
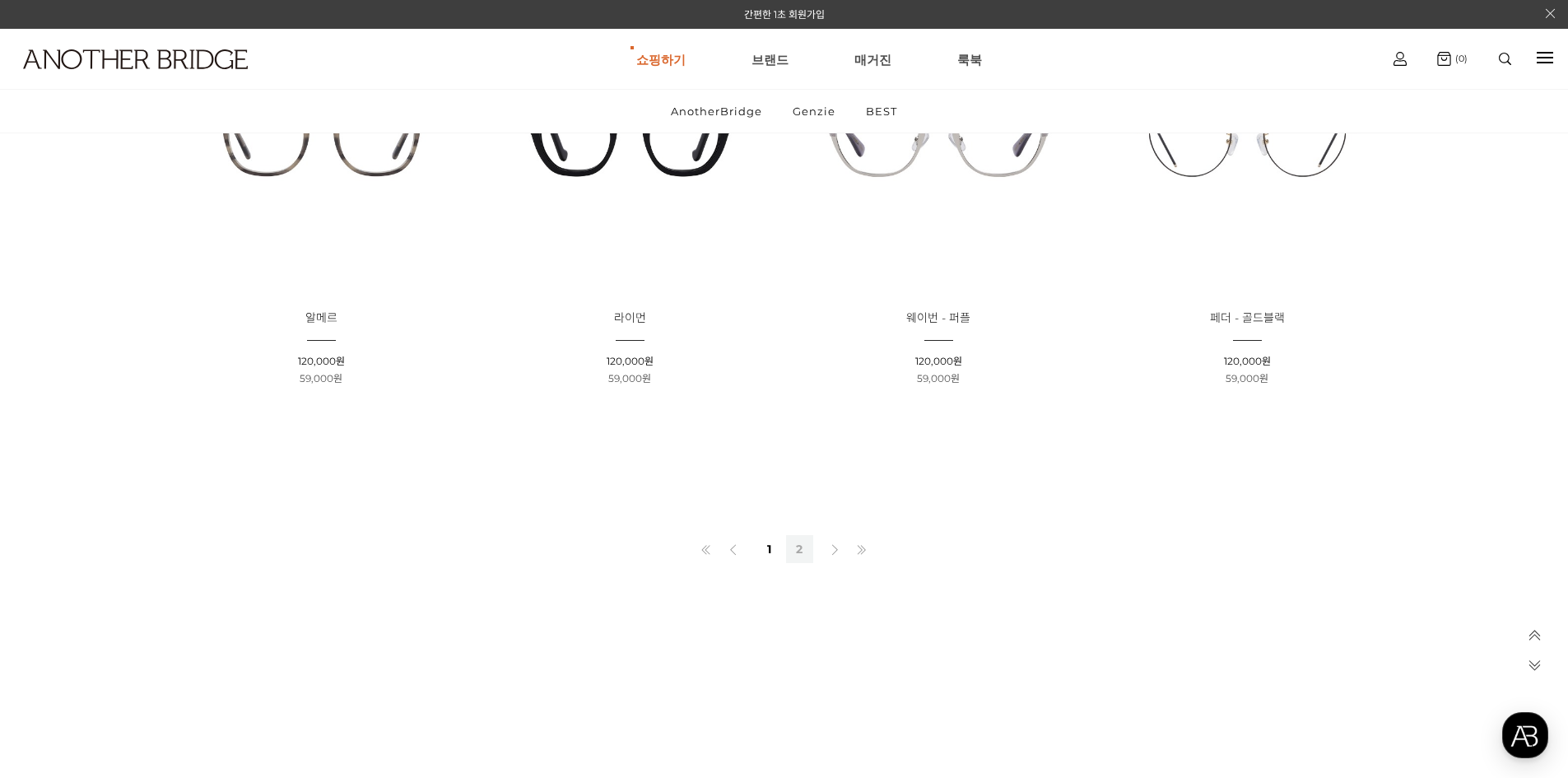
click at [805, 550] on link "2" at bounding box center [799, 548] width 27 height 28
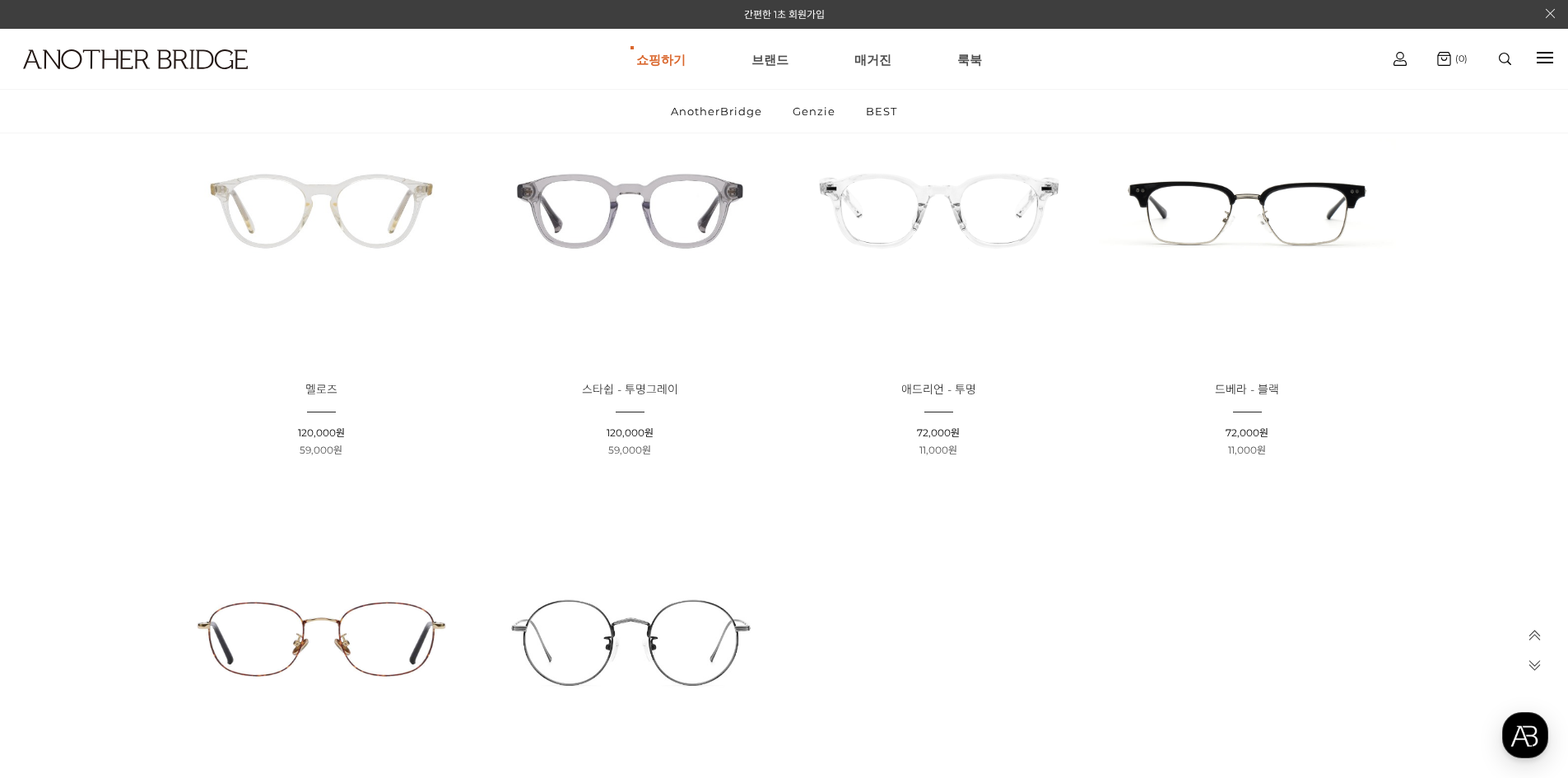
scroll to position [165, 0]
